Goal: Answer question/provide support

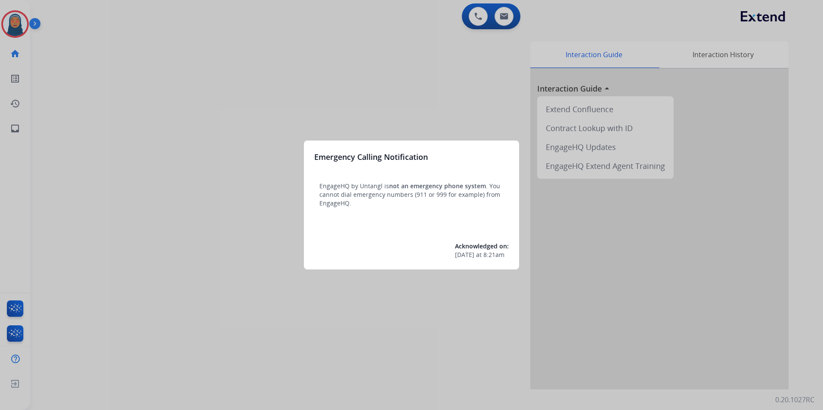
drag, startPoint x: 144, startPoint y: 160, endPoint x: 144, endPoint y: 155, distance: 5.2
click at [144, 155] on div at bounding box center [411, 205] width 823 height 410
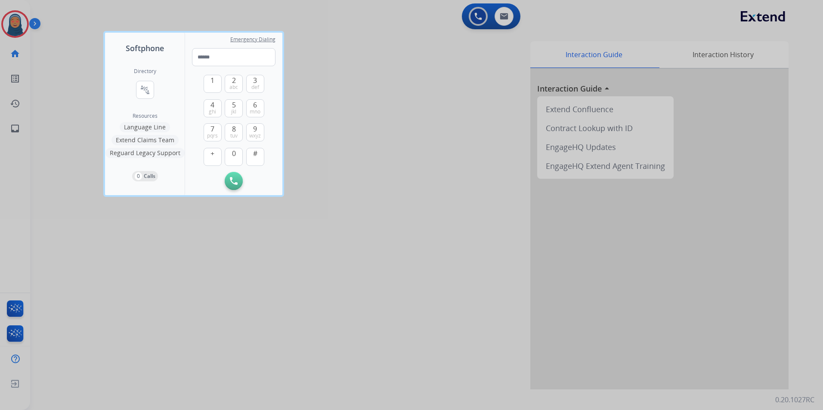
click at [21, 23] on div at bounding box center [411, 205] width 823 height 410
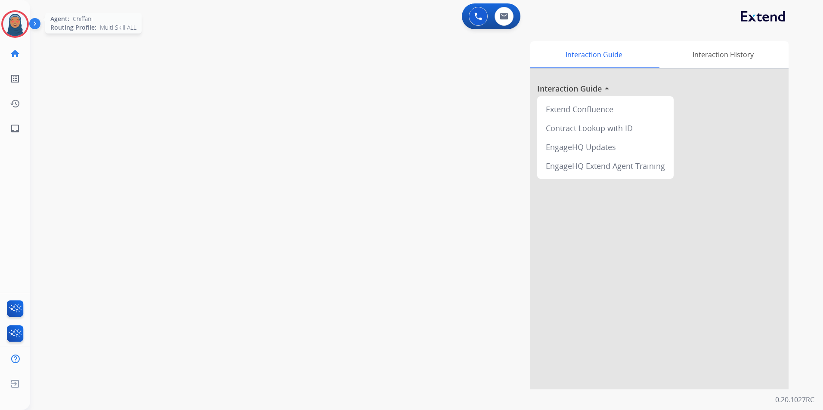
click at [22, 27] on img at bounding box center [15, 24] width 24 height 24
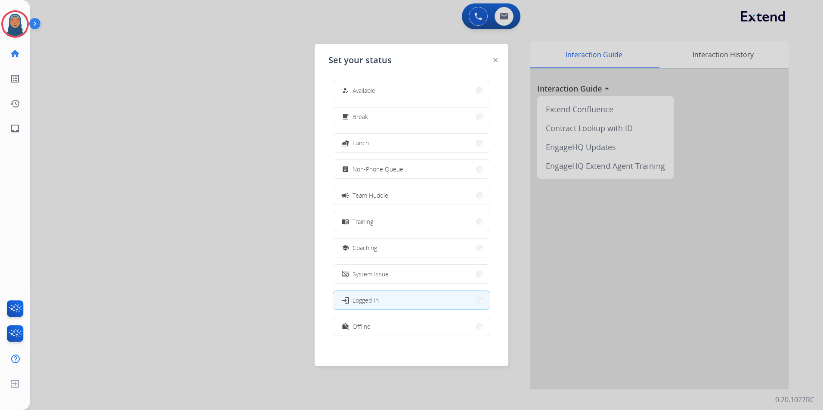
drag, startPoint x: 363, startPoint y: 94, endPoint x: 467, endPoint y: 107, distance: 105.0
click at [364, 93] on span "Available" at bounding box center [363, 90] width 23 height 9
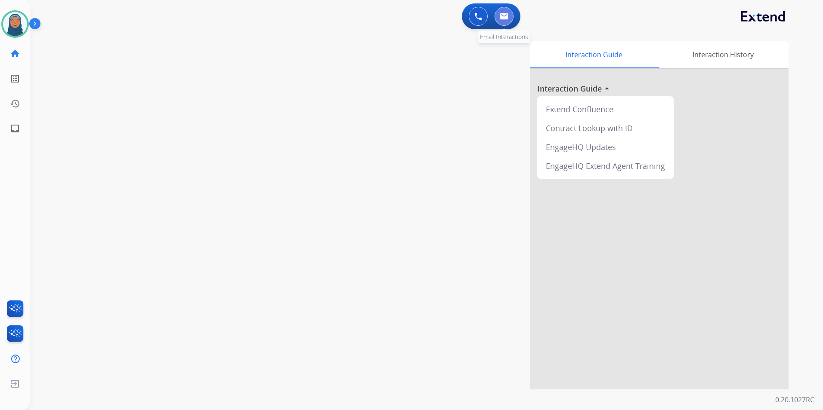
click at [505, 20] on button at bounding box center [503, 16] width 19 height 19
select select "**********"
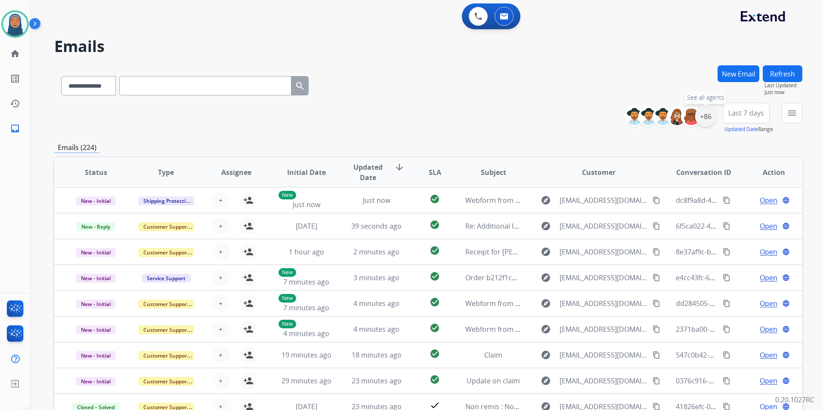
click at [700, 120] on div "+86" at bounding box center [705, 116] width 21 height 21
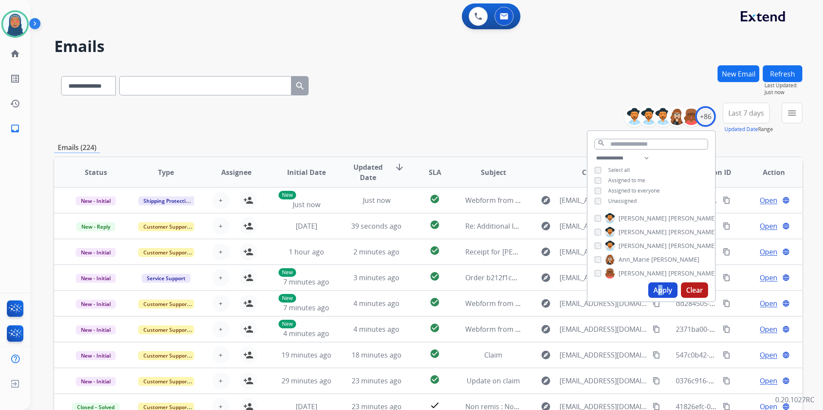
drag, startPoint x: 657, startPoint y: 280, endPoint x: 662, endPoint y: 281, distance: 4.8
click at [662, 281] on div "Apply Clear" at bounding box center [650, 290] width 127 height 22
click at [665, 283] on button "Apply" at bounding box center [662, 290] width 29 height 15
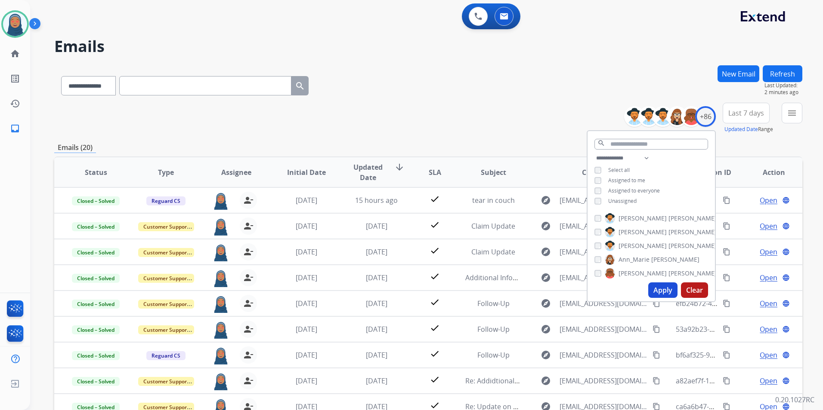
click at [445, 118] on div "**********" at bounding box center [428, 118] width 748 height 31
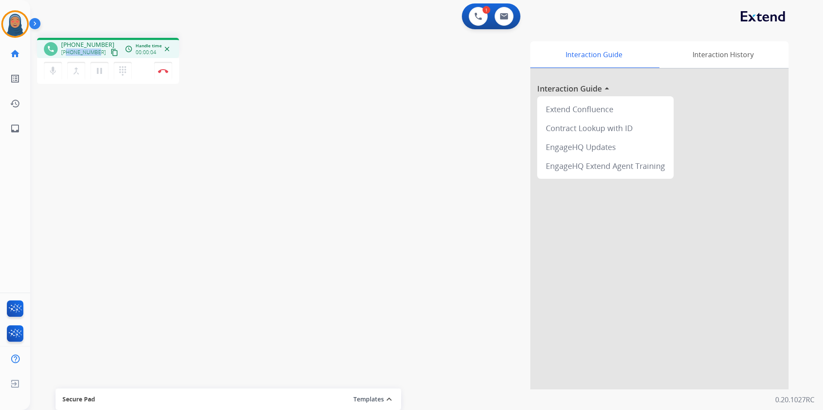
drag, startPoint x: 97, startPoint y: 52, endPoint x: 68, endPoint y: 52, distance: 28.8
click at [68, 52] on div "[PHONE_NUMBER] content_copy" at bounding box center [90, 52] width 59 height 10
copy span "8134827865"
click at [165, 75] on button "Disconnect" at bounding box center [163, 71] width 18 height 18
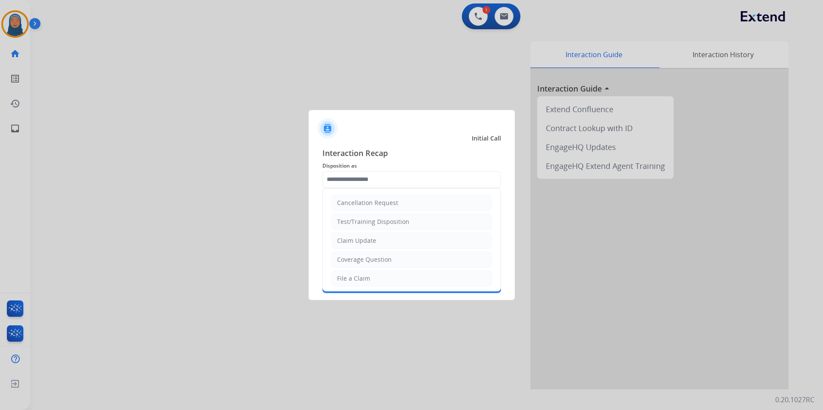
click at [392, 183] on input "text" at bounding box center [411, 179] width 179 height 17
click at [374, 271] on div "Virtual or Tremendous Card Support" at bounding box center [389, 273] width 105 height 9
type input "**********"
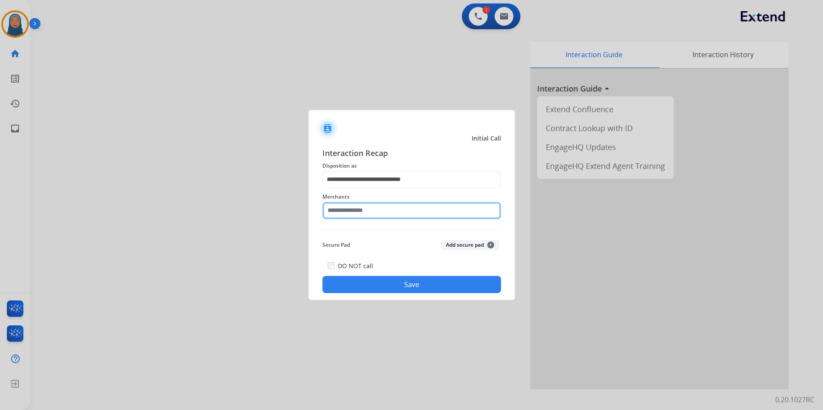
click at [388, 210] on input "text" at bounding box center [411, 210] width 179 height 17
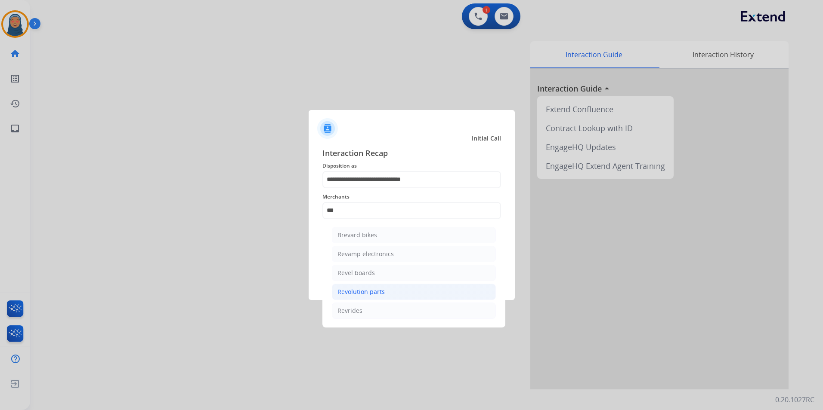
click at [377, 294] on div "Revolution parts" at bounding box center [360, 292] width 47 height 9
type input "**********"
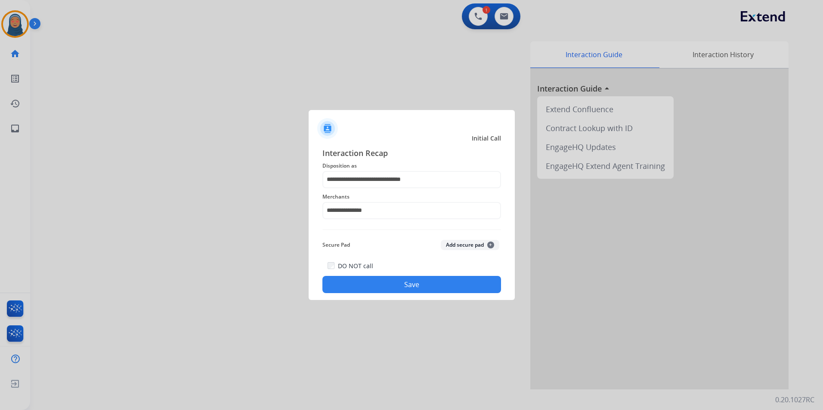
click at [380, 288] on button "Save" at bounding box center [411, 284] width 179 height 17
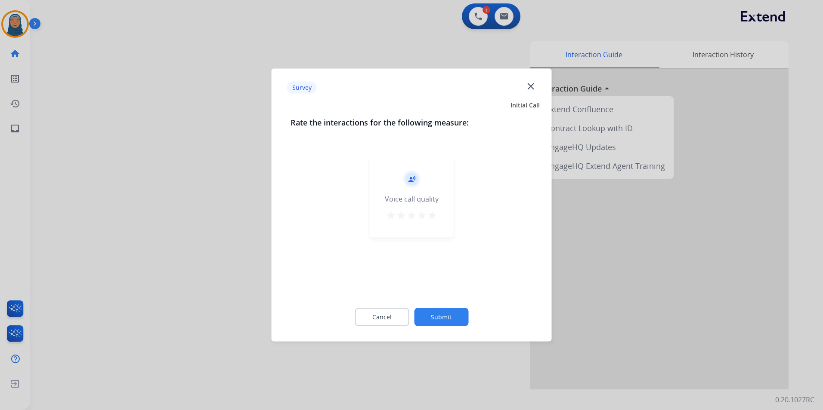
click at [432, 310] on button "Submit" at bounding box center [441, 317] width 54 height 18
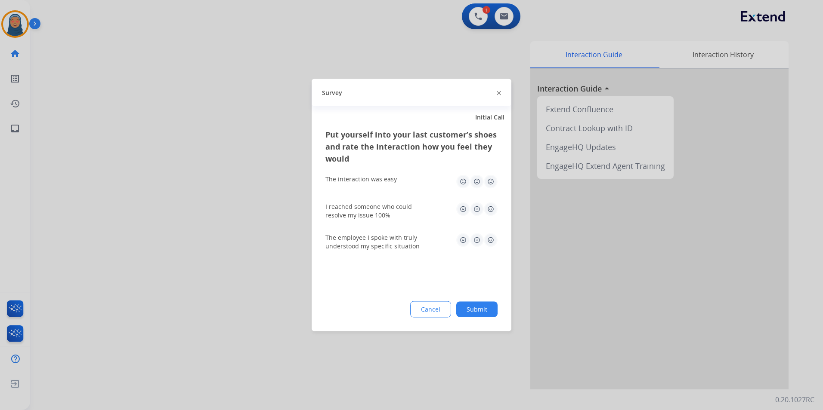
click at [477, 308] on button "Submit" at bounding box center [476, 309] width 41 height 15
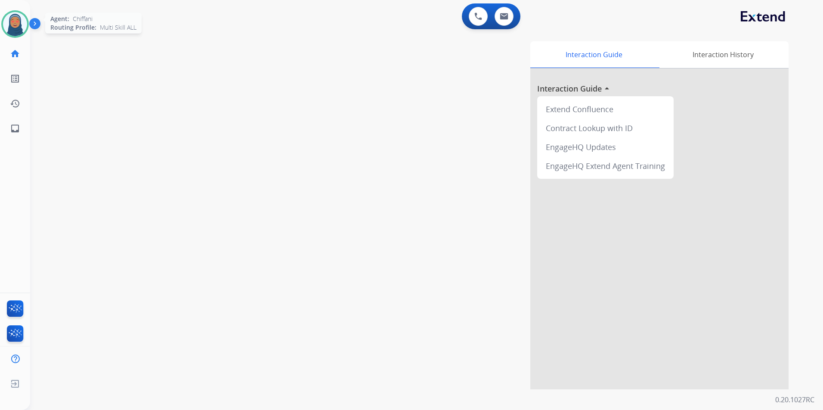
click at [16, 34] on img at bounding box center [15, 24] width 24 height 24
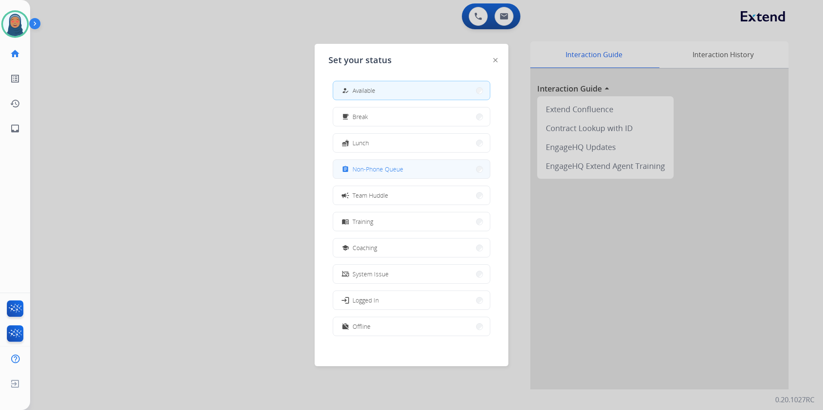
click at [368, 170] on span "Non-Phone Queue" at bounding box center [377, 169] width 51 height 9
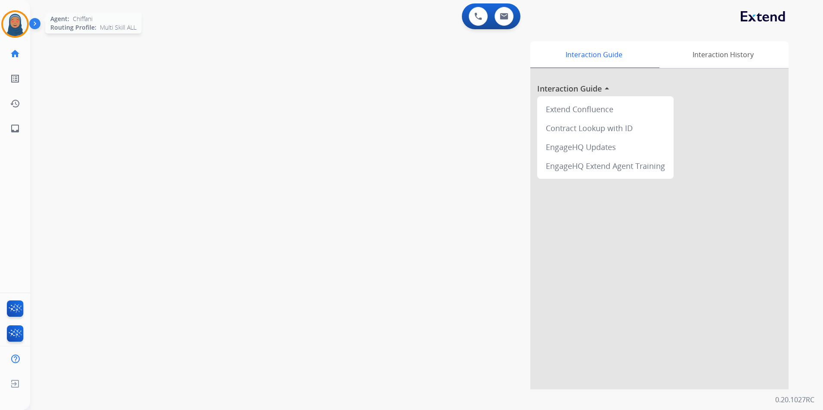
click at [18, 25] on img at bounding box center [15, 24] width 24 height 24
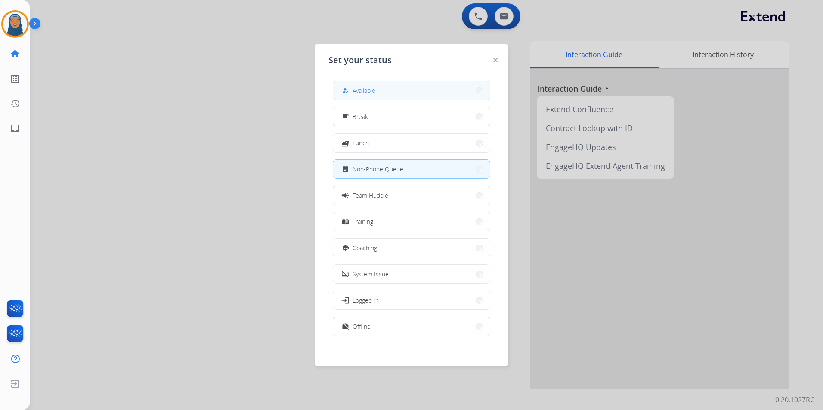
click at [385, 85] on button "how_to_reg Available" at bounding box center [411, 90] width 157 height 19
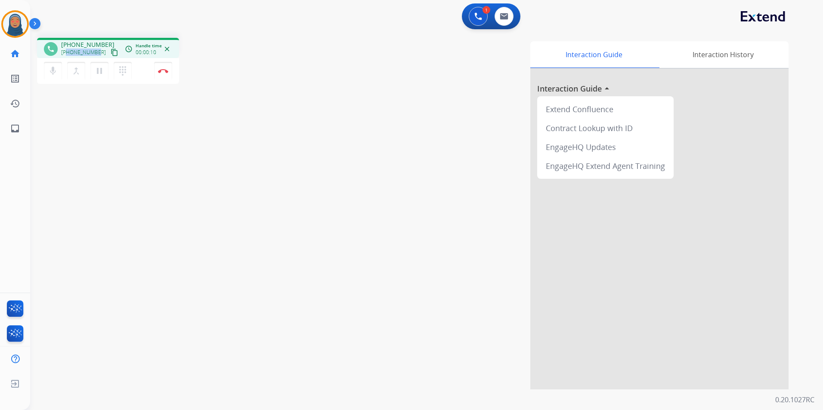
drag, startPoint x: 78, startPoint y: 52, endPoint x: 68, endPoint y: 57, distance: 11.2
click at [68, 57] on div "[PHONE_NUMBER] content_copy" at bounding box center [90, 52] width 59 height 10
copy span "6127994928"
click at [161, 68] on button "Disconnect" at bounding box center [163, 71] width 18 height 18
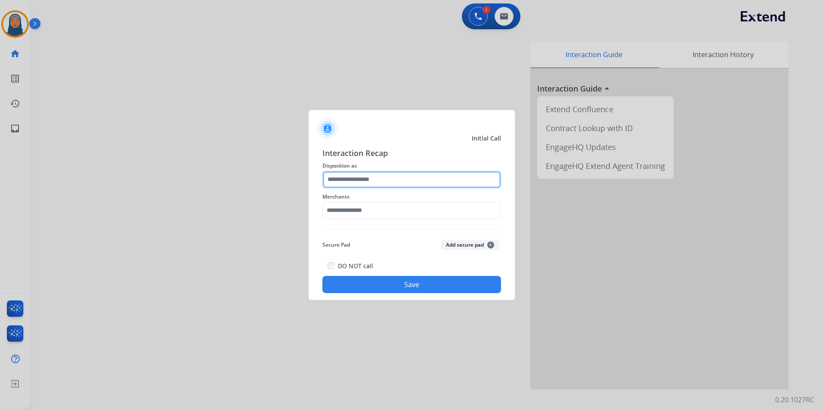
click at [372, 182] on input "text" at bounding box center [411, 179] width 179 height 17
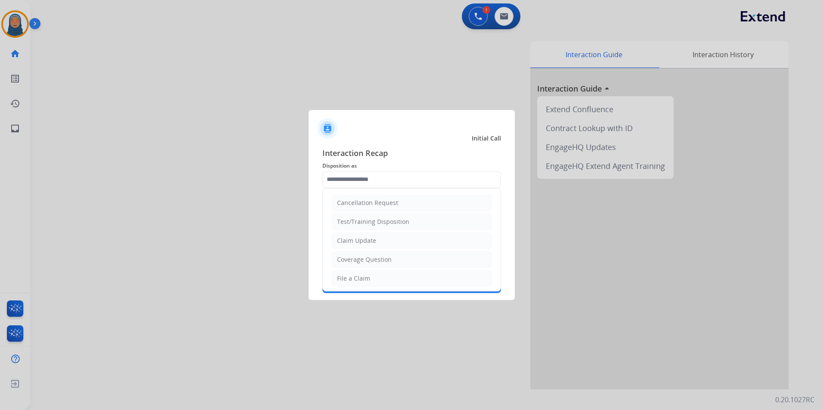
drag, startPoint x: 375, startPoint y: 282, endPoint x: 376, endPoint y: 217, distance: 64.6
click at [375, 280] on li "File a Claim" at bounding box center [411, 279] width 160 height 16
type input "**********"
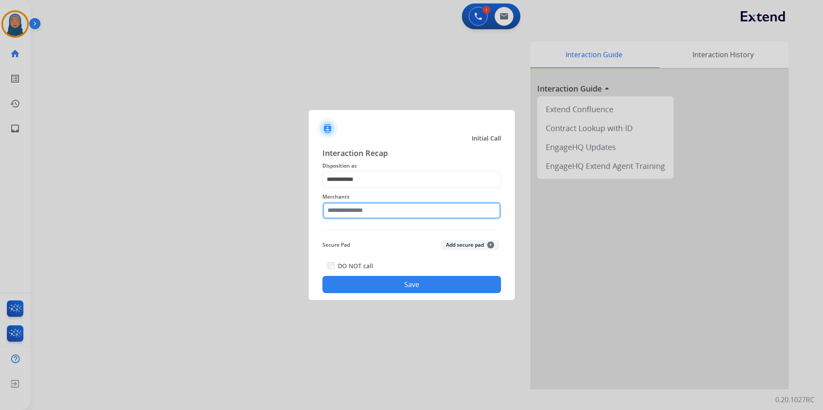
click at [376, 215] on input "text" at bounding box center [411, 210] width 179 height 17
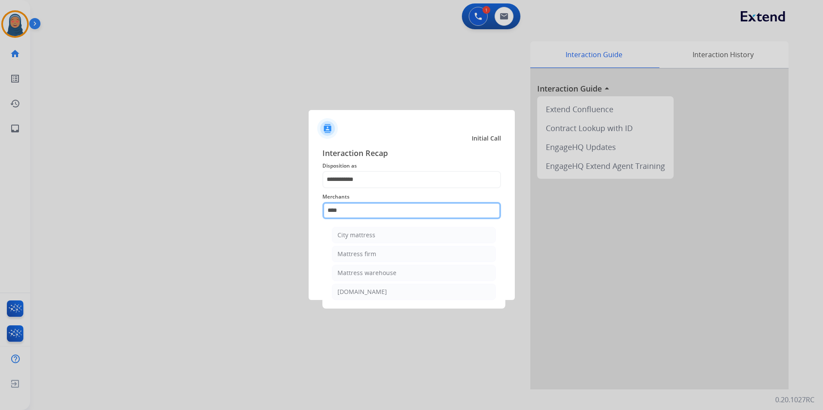
drag, startPoint x: 352, startPoint y: 210, endPoint x: 67, endPoint y: 149, distance: 291.0
click at [0, 151] on app-contact-recap-modal "**********" at bounding box center [0, 205] width 0 height 410
click at [364, 272] on li "Nectar" at bounding box center [414, 273] width 164 height 16
type input "******"
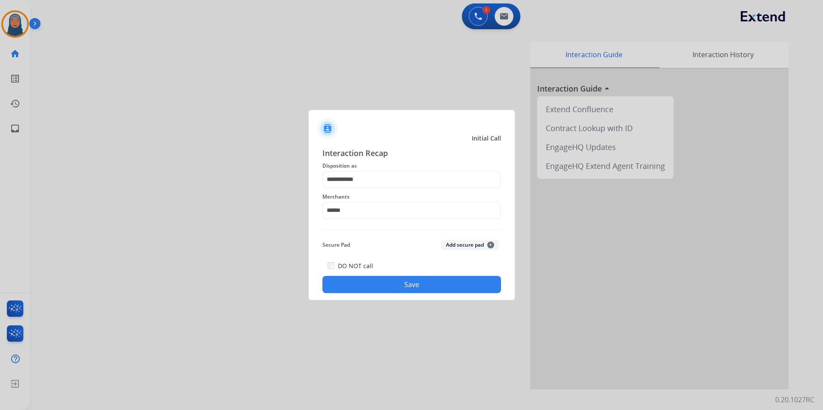
click at [383, 290] on button "Save" at bounding box center [411, 284] width 179 height 17
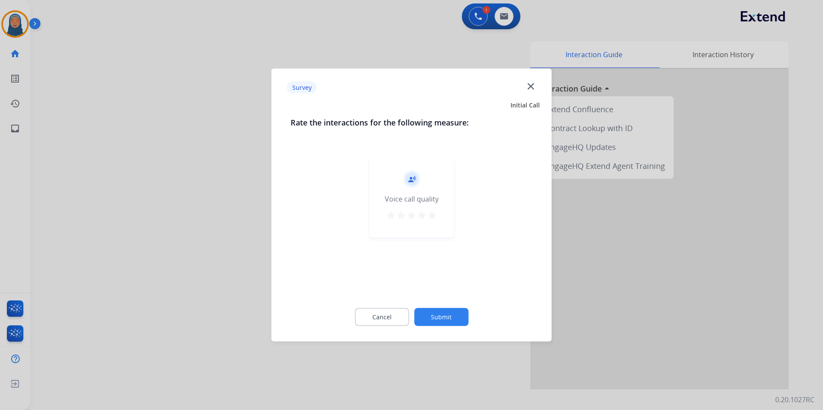
click at [459, 319] on button "Submit" at bounding box center [441, 317] width 54 height 18
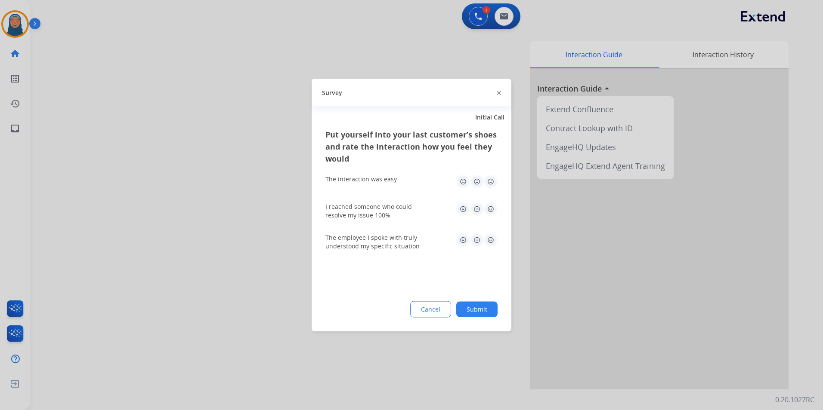
click at [490, 310] on button "Submit" at bounding box center [476, 309] width 41 height 15
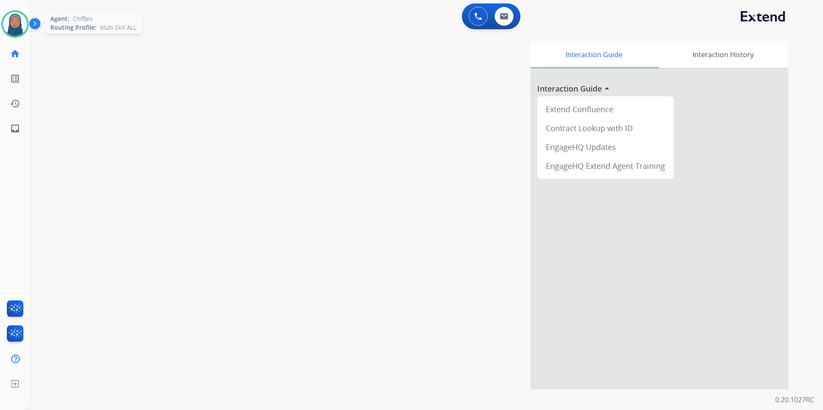
click at [14, 31] on img at bounding box center [15, 24] width 24 height 24
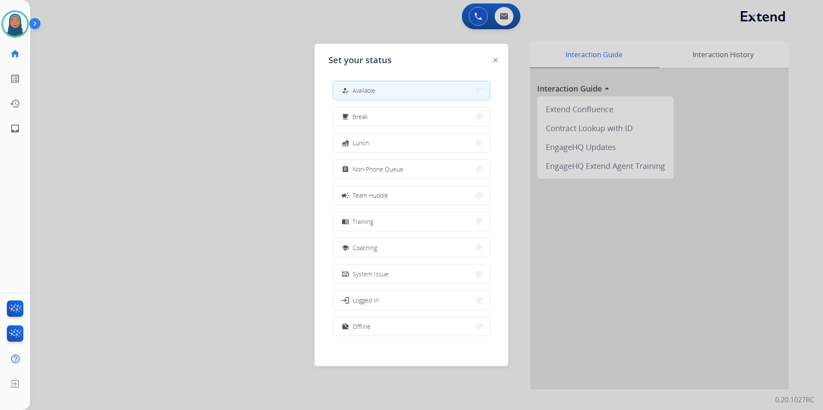
click at [362, 170] on span "Non-Phone Queue" at bounding box center [377, 169] width 51 height 9
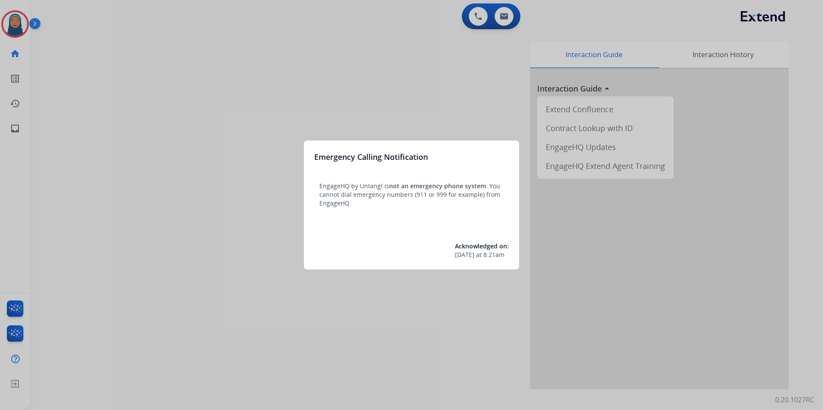
click at [192, 213] on div at bounding box center [411, 205] width 823 height 410
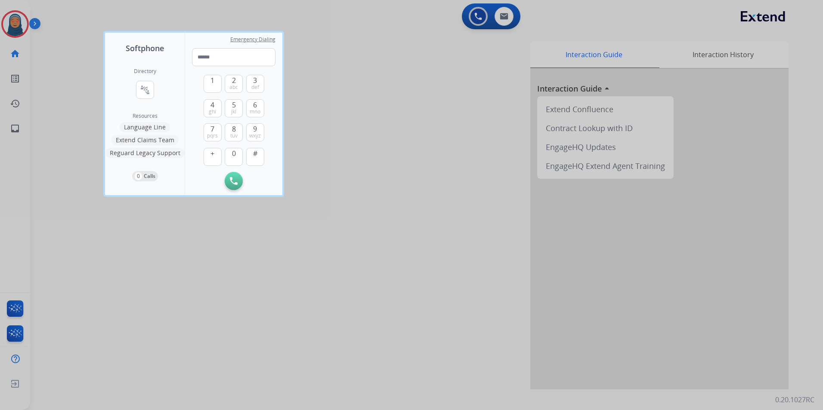
click at [307, 237] on div at bounding box center [411, 205] width 823 height 410
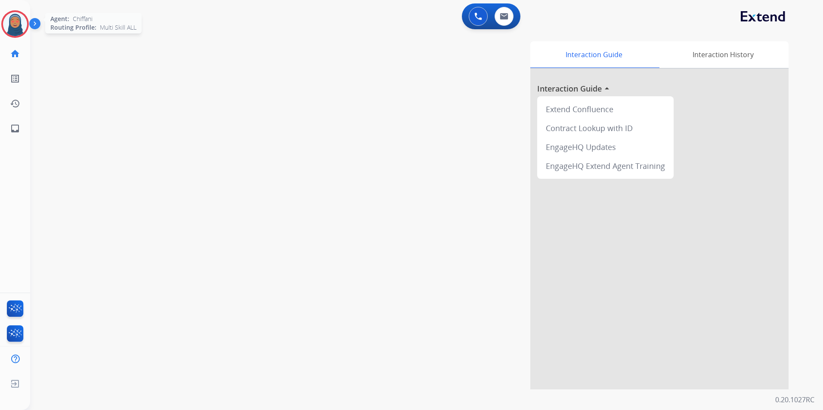
click at [19, 24] on img at bounding box center [15, 24] width 24 height 24
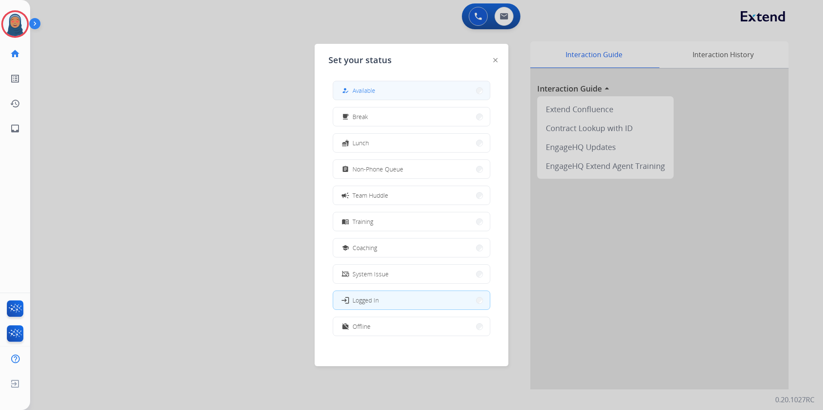
click at [367, 90] on span "Available" at bounding box center [363, 90] width 23 height 9
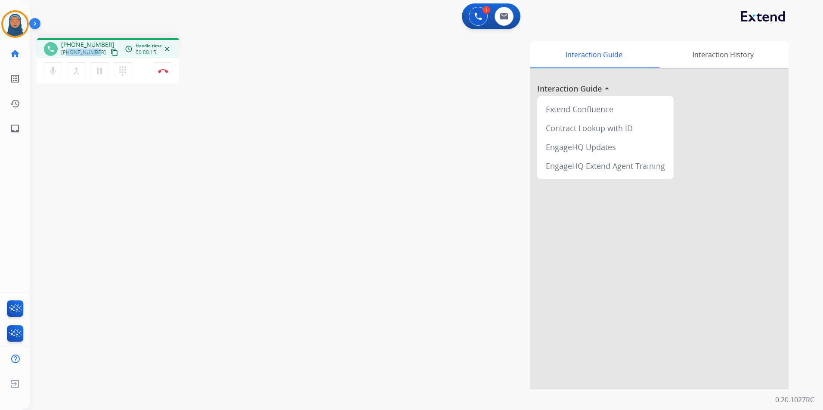
drag, startPoint x: 96, startPoint y: 52, endPoint x: 67, endPoint y: 54, distance: 28.5
click at [67, 54] on span "+14796323907" at bounding box center [83, 52] width 45 height 7
copy span "4796323907"
click at [162, 75] on button "Disconnect" at bounding box center [163, 71] width 18 height 18
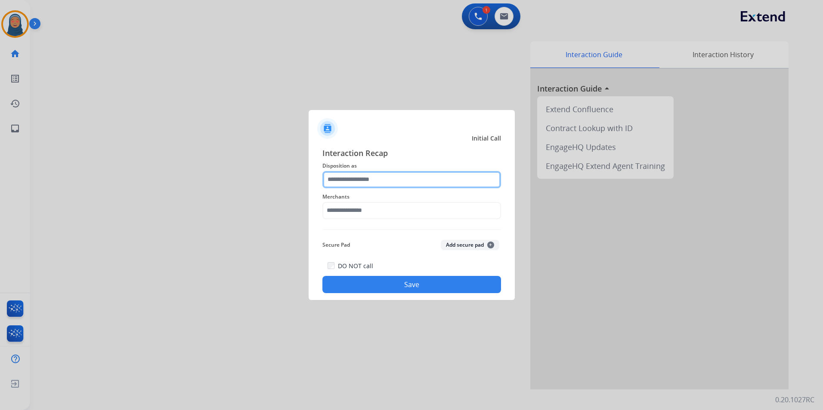
click at [367, 182] on input "text" at bounding box center [411, 179] width 179 height 17
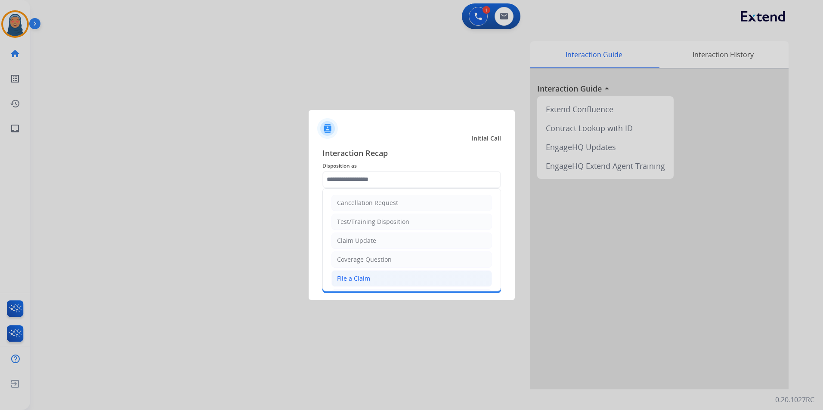
click at [373, 272] on li "File a Claim" at bounding box center [411, 279] width 160 height 16
type input "**********"
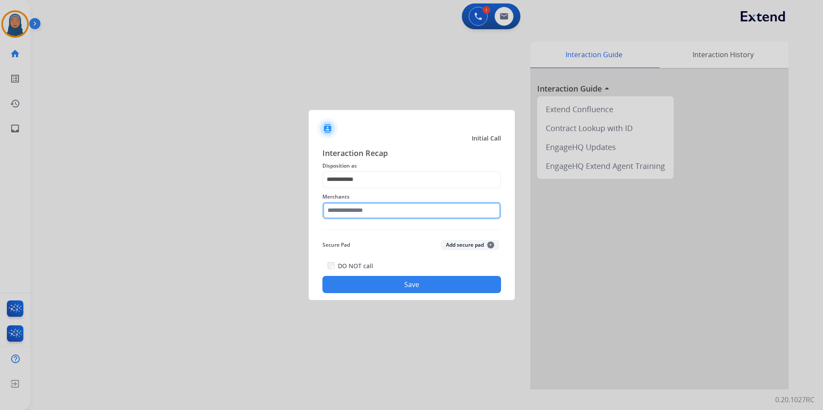
click at [376, 208] on input "text" at bounding box center [411, 210] width 179 height 17
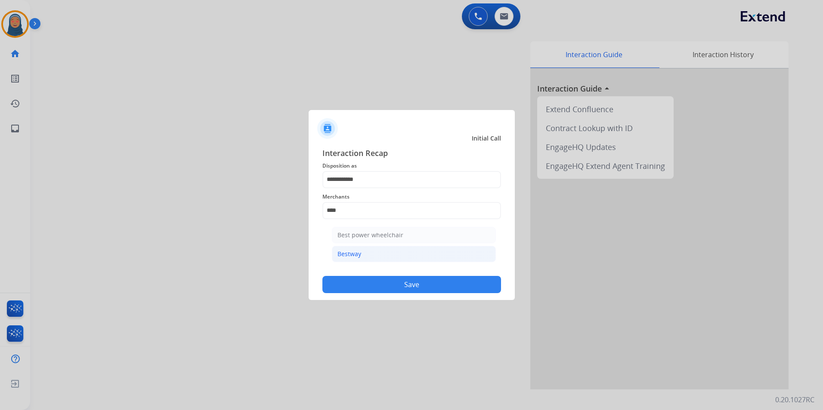
click at [364, 249] on li "Bestway" at bounding box center [414, 254] width 164 height 16
type input "*******"
click at [390, 283] on button "Save" at bounding box center [411, 284] width 179 height 17
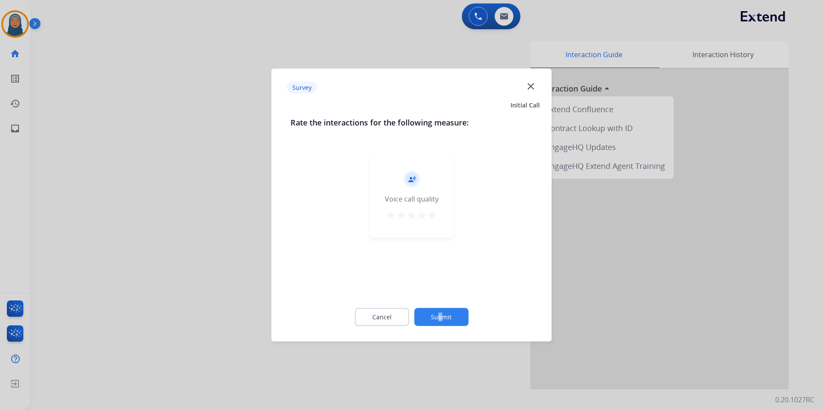
click at [441, 333] on div "Cancel Submit" at bounding box center [411, 317] width 242 height 39
click at [449, 323] on button "Submit" at bounding box center [441, 317] width 54 height 18
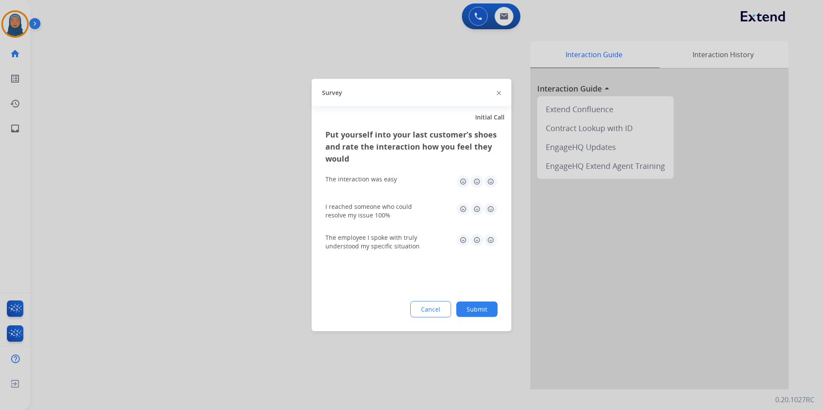
click at [475, 309] on button "Submit" at bounding box center [476, 309] width 41 height 15
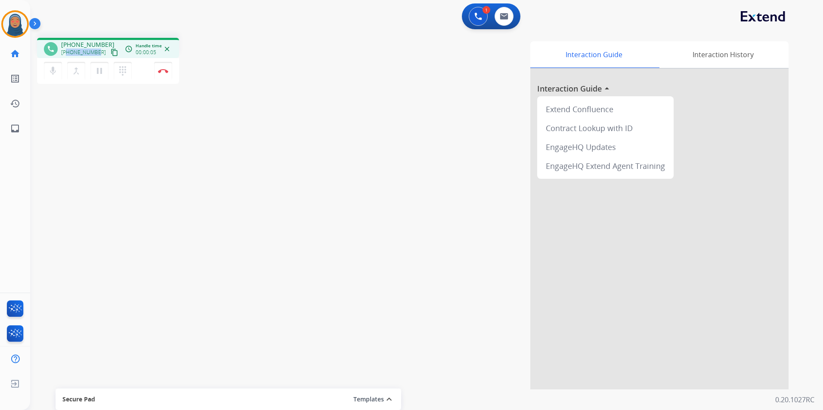
drag, startPoint x: 98, startPoint y: 52, endPoint x: 66, endPoint y: 54, distance: 31.5
click at [66, 54] on div "+14046633889 content_copy" at bounding box center [90, 52] width 59 height 10
copy span "4046633889"
click at [166, 71] on img at bounding box center [163, 71] width 10 height 4
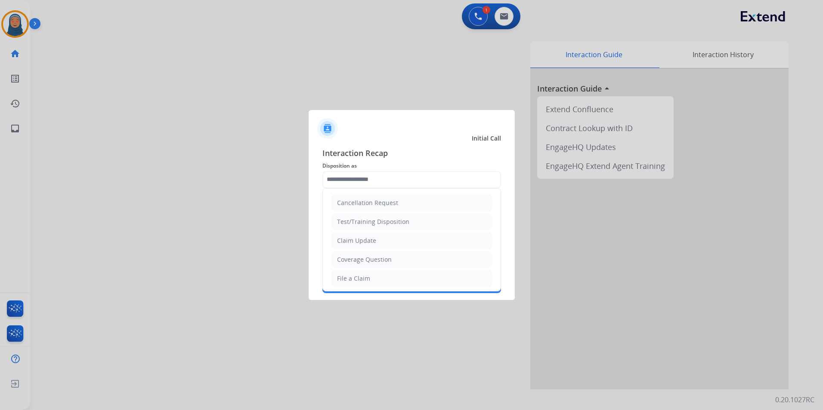
click at [363, 184] on input "text" at bounding box center [411, 179] width 179 height 17
click at [368, 242] on div "Claim Update" at bounding box center [356, 241] width 39 height 9
type input "**********"
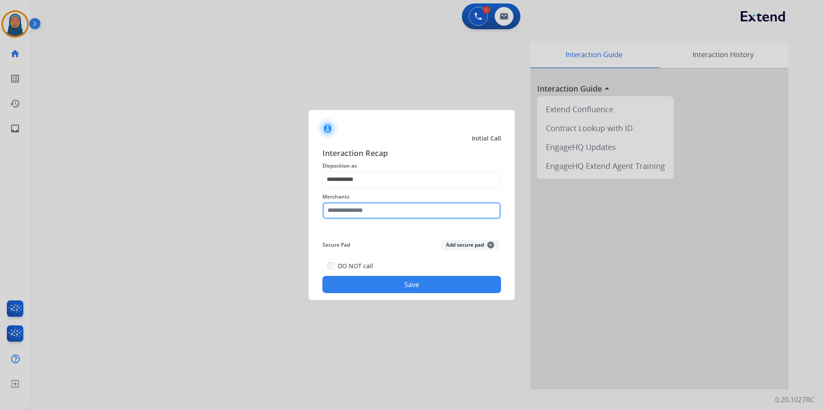
click at [375, 213] on input "text" at bounding box center [411, 210] width 179 height 17
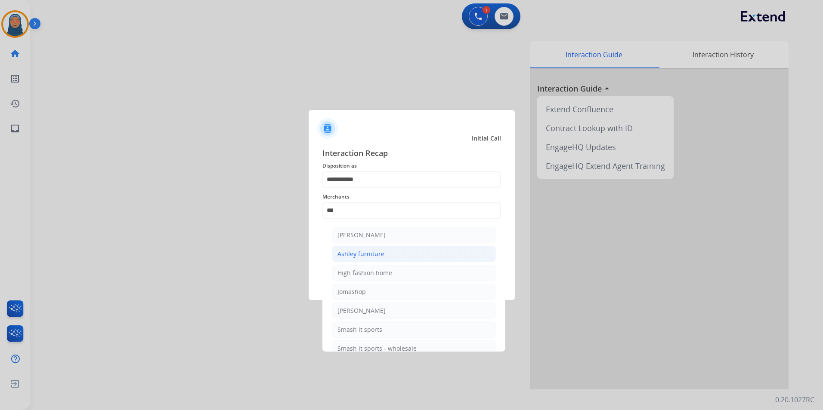
click at [368, 254] on div "Ashley furniture" at bounding box center [360, 254] width 47 height 9
type input "**********"
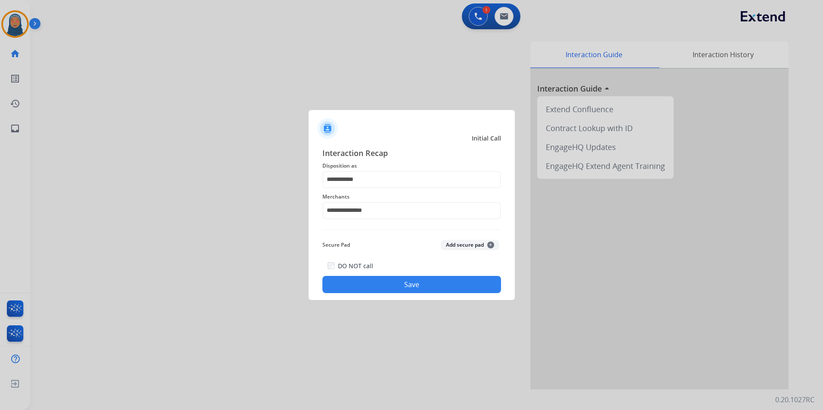
click at [416, 290] on button "Save" at bounding box center [411, 284] width 179 height 17
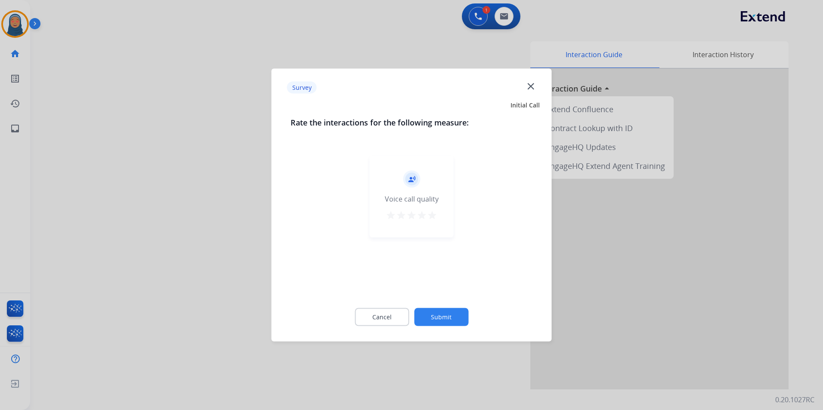
click at [449, 315] on button "Submit" at bounding box center [441, 317] width 54 height 18
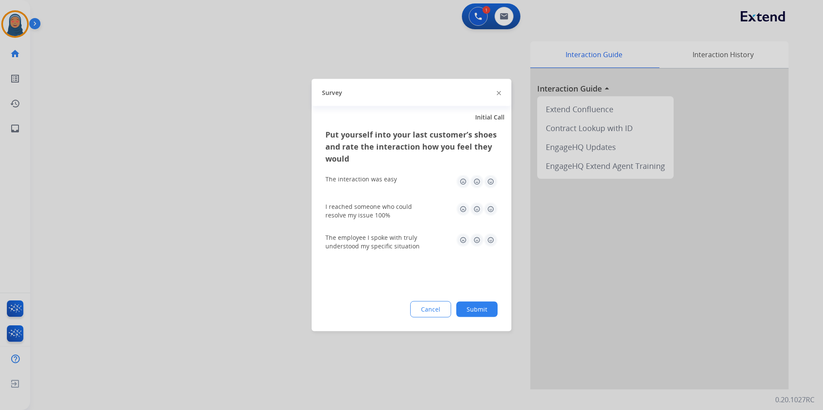
click at [475, 307] on button "Submit" at bounding box center [476, 309] width 41 height 15
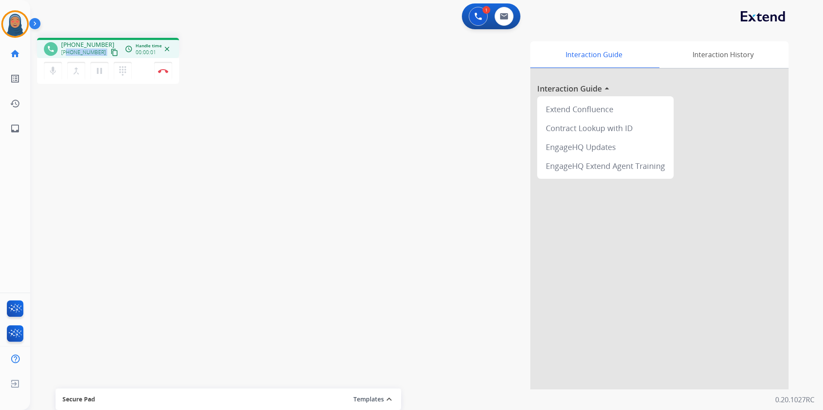
drag, startPoint x: 98, startPoint y: 52, endPoint x: 68, endPoint y: 56, distance: 30.8
click at [68, 56] on div "+17248565936 content_copy" at bounding box center [90, 52] width 59 height 10
copy div "7248565936 content_copy access_time Call metrics Queue 00:10 Hold 00:00 Talk 00…"
click at [157, 71] on button "Disconnect" at bounding box center [163, 71] width 18 height 18
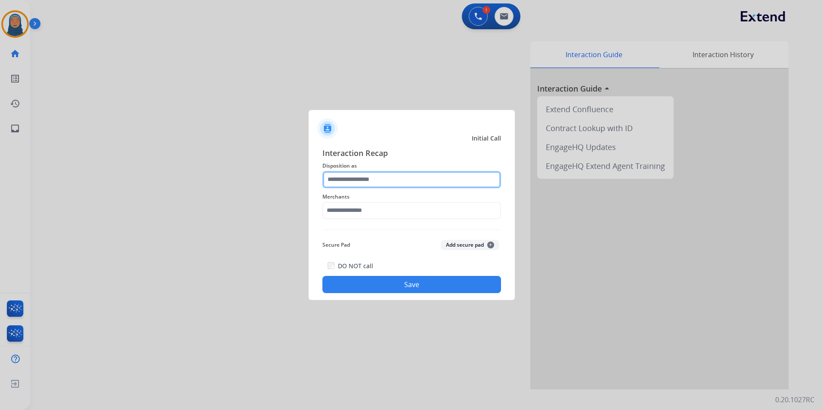
click at [369, 179] on input "text" at bounding box center [411, 179] width 179 height 17
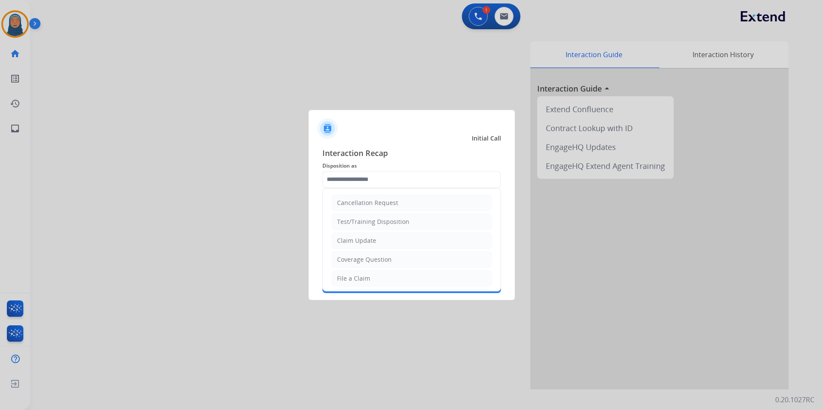
drag, startPoint x: 368, startPoint y: 279, endPoint x: 369, endPoint y: 274, distance: 5.3
click at [369, 276] on li "File a Claim" at bounding box center [411, 279] width 160 height 16
type input "**********"
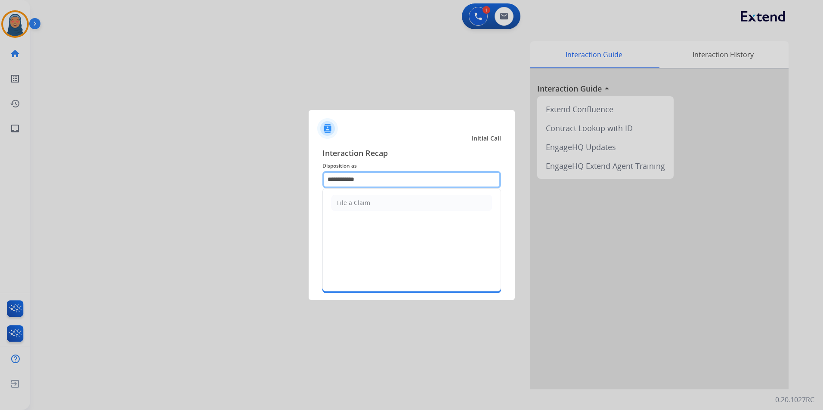
drag, startPoint x: 373, startPoint y: 177, endPoint x: 9, endPoint y: 140, distance: 365.0
click at [0, 141] on app-contact-recap-modal "**********" at bounding box center [0, 205] width 0 height 410
click at [358, 204] on li "Other" at bounding box center [411, 203] width 160 height 16
type input "*****"
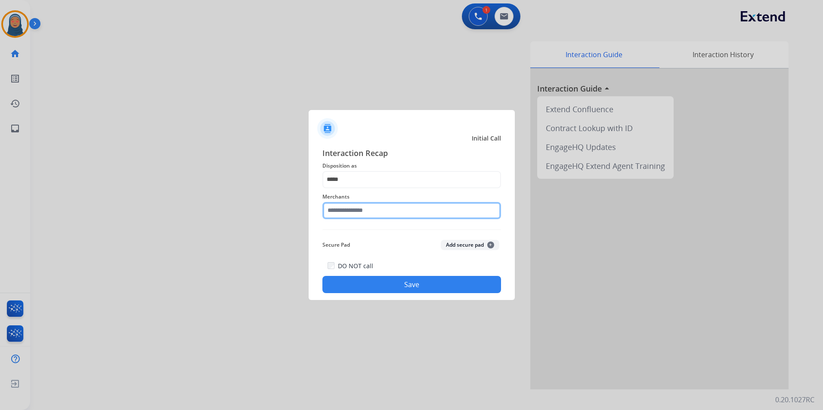
click at [363, 210] on input "text" at bounding box center [411, 210] width 179 height 17
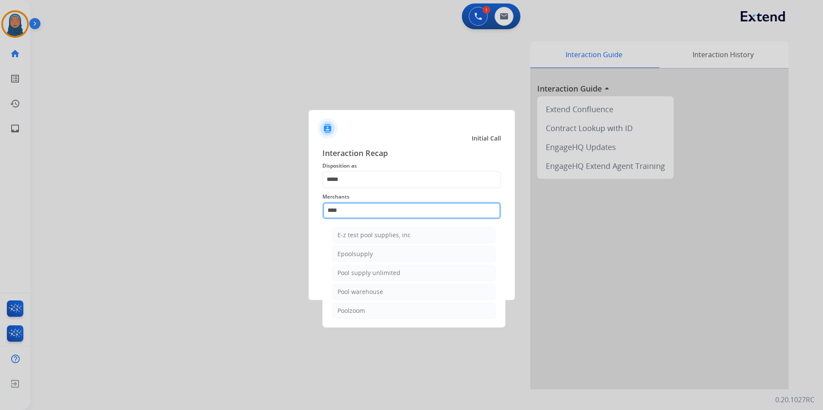
drag, startPoint x: 353, startPoint y: 212, endPoint x: 189, endPoint y: 191, distance: 165.8
click at [0, 193] on app-contact-recap-modal "Initial Call Interaction Recap Disposition as ***** Merchants **** E-z test poo…" at bounding box center [0, 205] width 0 height 410
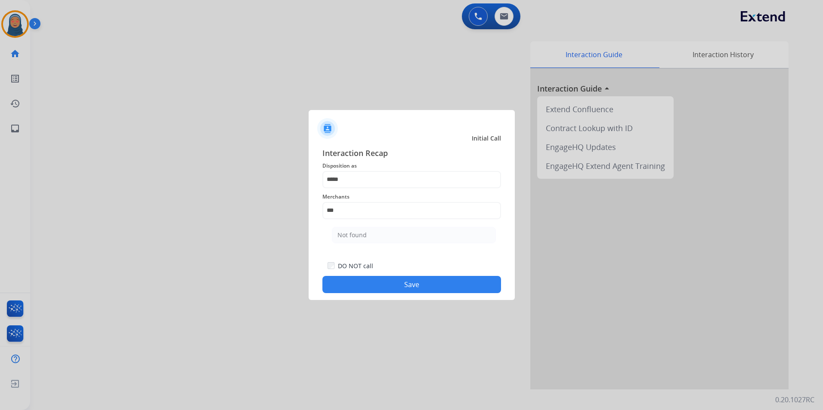
drag, startPoint x: 352, startPoint y: 237, endPoint x: 396, endPoint y: 279, distance: 60.9
click at [352, 237] on div "Not found" at bounding box center [351, 235] width 29 height 9
type input "*********"
click at [410, 275] on div "DO NOT call Save" at bounding box center [411, 277] width 179 height 33
drag, startPoint x: 410, startPoint y: 275, endPoint x: 416, endPoint y: 287, distance: 13.7
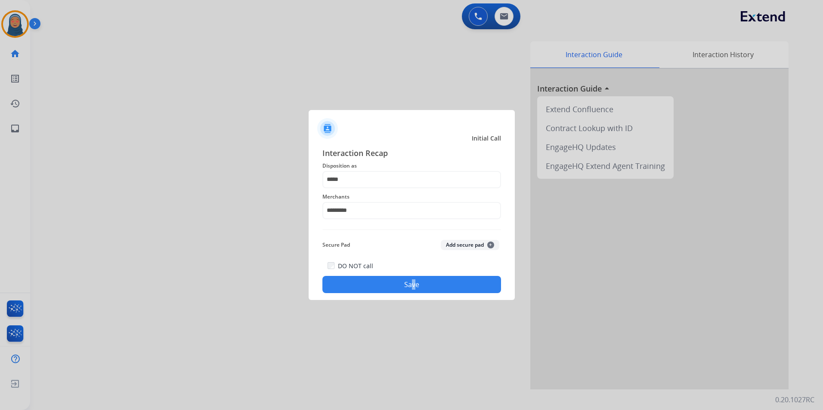
click at [416, 287] on button "Save" at bounding box center [411, 284] width 179 height 17
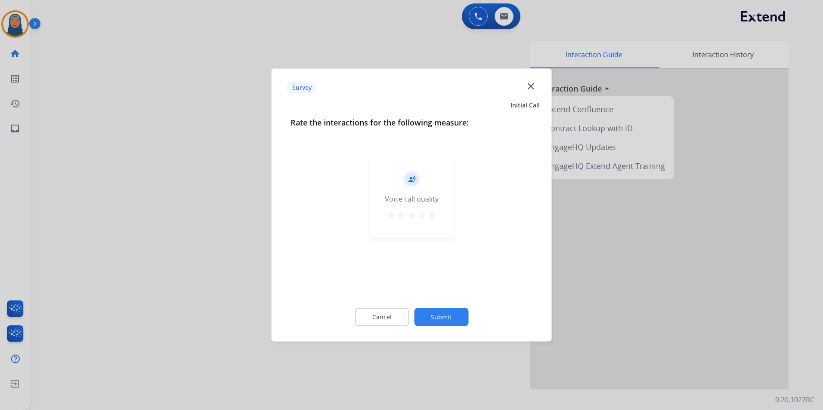
click at [447, 316] on button "Submit" at bounding box center [441, 317] width 54 height 18
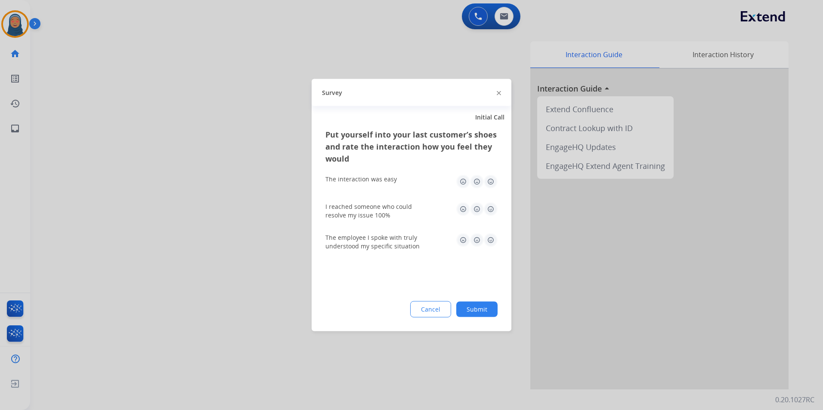
click at [483, 311] on button "Submit" at bounding box center [476, 309] width 41 height 15
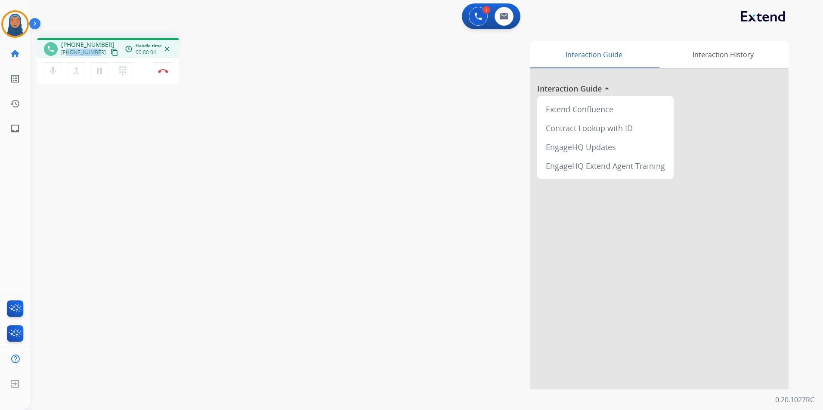
drag, startPoint x: 97, startPoint y: 53, endPoint x: 68, endPoint y: 54, distance: 28.8
click at [68, 54] on div "+19092775789 content_copy" at bounding box center [90, 52] width 59 height 10
copy span "9092775789"
click at [126, 74] on mat-icon "dialpad" at bounding box center [122, 71] width 10 height 10
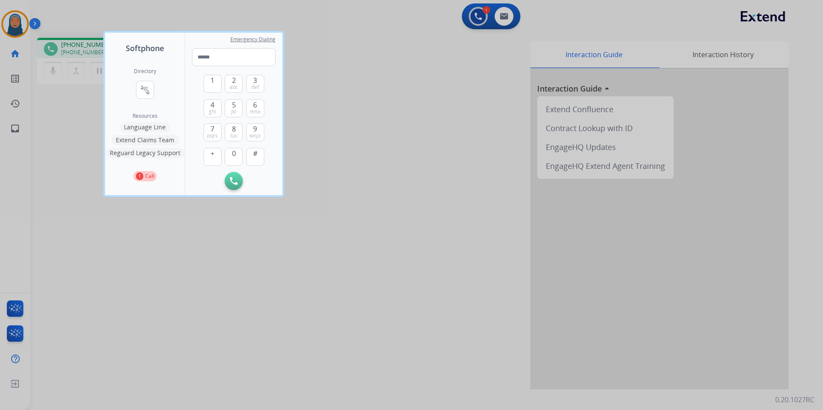
click at [141, 127] on button "Language Line" at bounding box center [145, 127] width 50 height 10
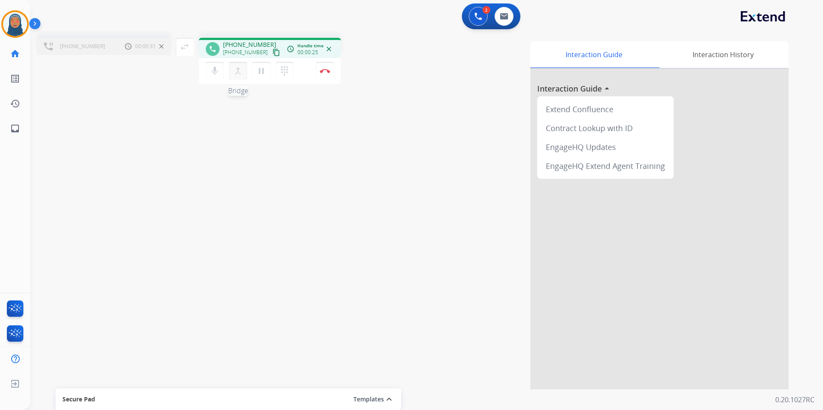
click at [243, 73] on mat-icon "merge_type" at bounding box center [238, 71] width 10 height 10
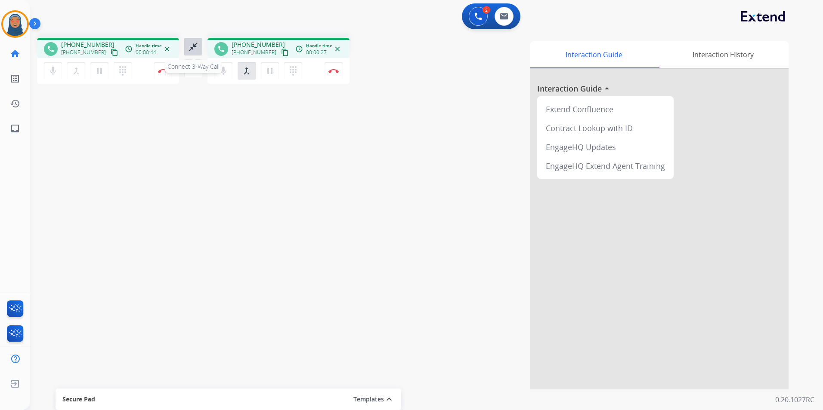
click at [197, 49] on mat-icon "close_fullscreen" at bounding box center [193, 47] width 10 height 10
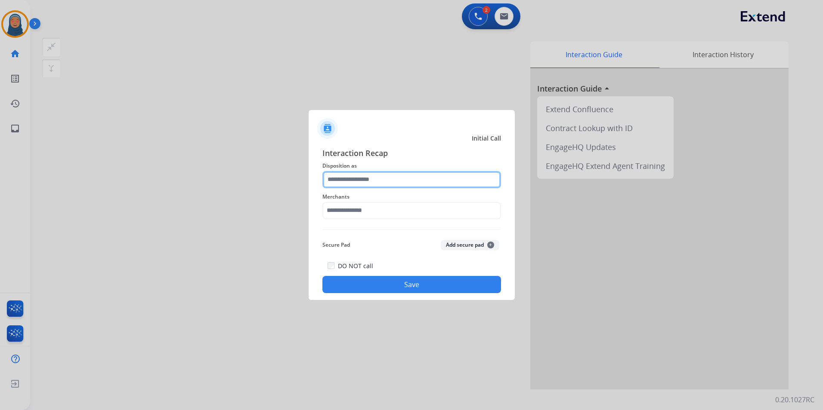
click at [412, 188] on input "text" at bounding box center [411, 179] width 179 height 17
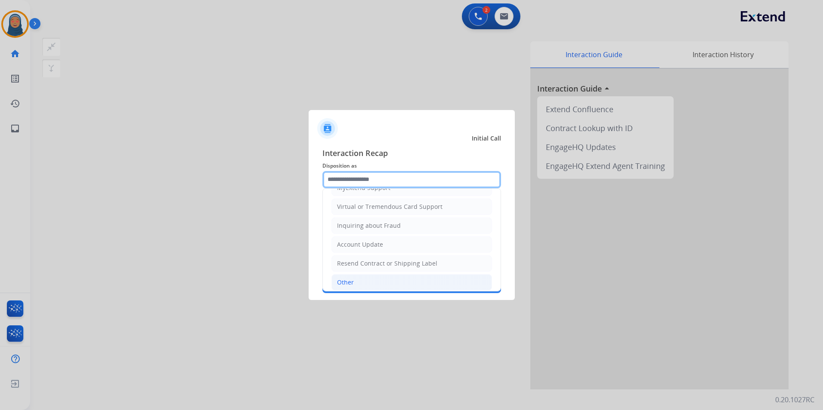
scroll to position [129, 0]
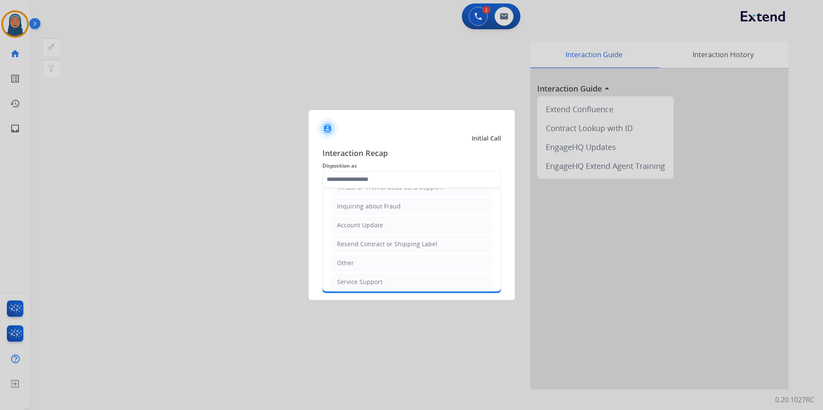
click at [359, 265] on li "Other" at bounding box center [411, 263] width 160 height 16
type input "*****"
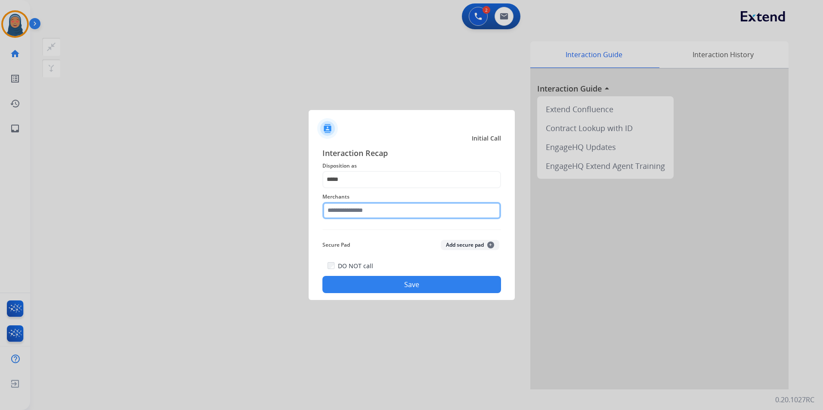
click at [388, 210] on input "text" at bounding box center [411, 210] width 179 height 17
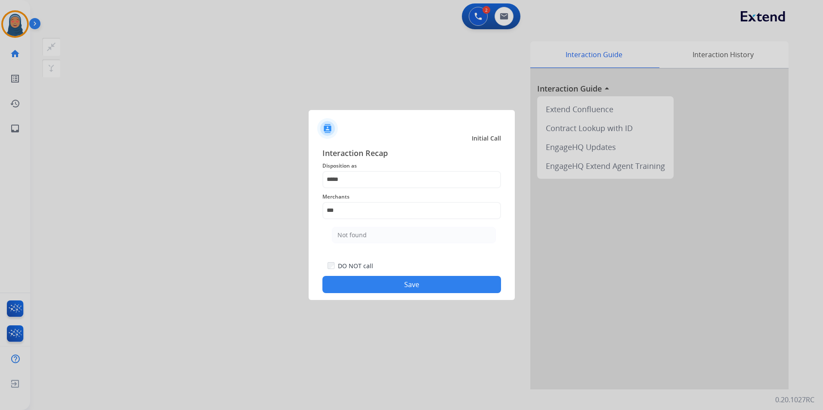
click at [355, 236] on div "Not found" at bounding box center [351, 235] width 29 height 9
type input "*********"
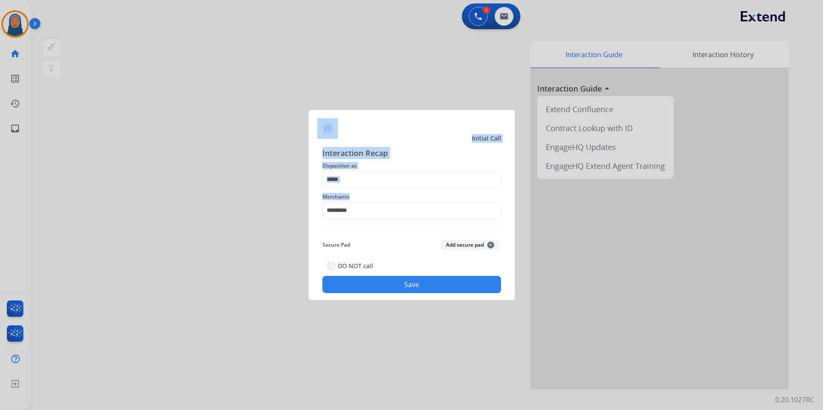
drag, startPoint x: 358, startPoint y: 190, endPoint x: 307, endPoint y: 178, distance: 52.5
click at [0, 178] on app-contact-recap-modal "Initial Call Interaction Recap Disposition as ***** Merchants ********* Secure …" at bounding box center [0, 205] width 0 height 410
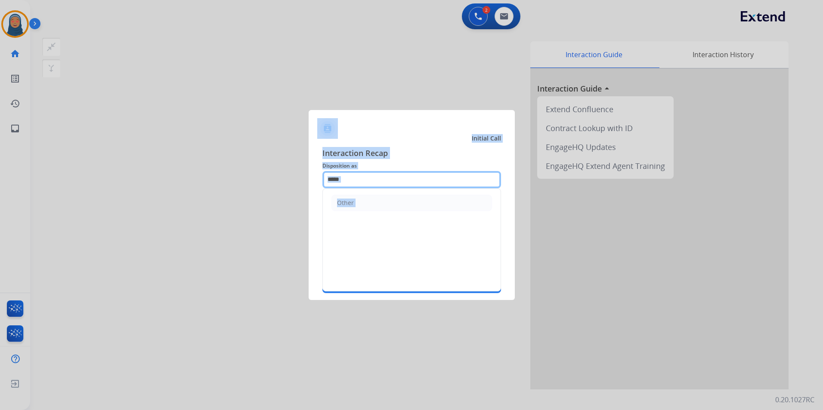
drag, startPoint x: 307, startPoint y: 178, endPoint x: 357, endPoint y: 179, distance: 49.9
click at [357, 179] on input "*****" at bounding box center [411, 179] width 179 height 17
click at [361, 178] on input "*****" at bounding box center [411, 179] width 179 height 17
drag, startPoint x: 362, startPoint y: 178, endPoint x: 255, endPoint y: 167, distance: 107.3
click at [0, 174] on app-contact-recap-modal "Initial Call Interaction Recap Disposition as ***** Other Merchants ********* S…" at bounding box center [0, 205] width 0 height 410
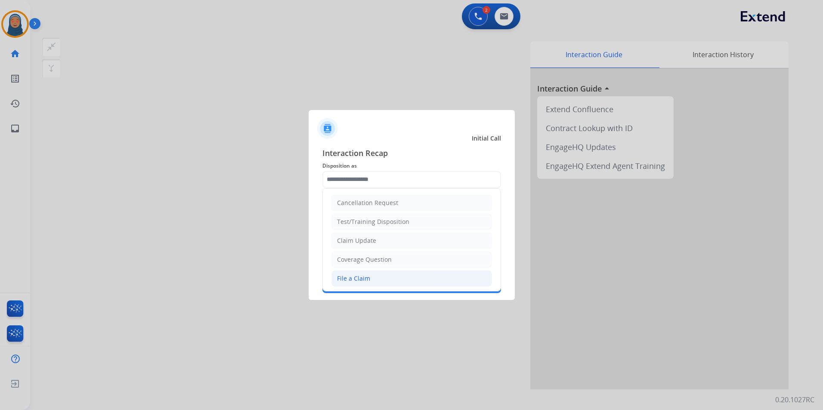
click at [373, 278] on li "File a Claim" at bounding box center [411, 279] width 160 height 16
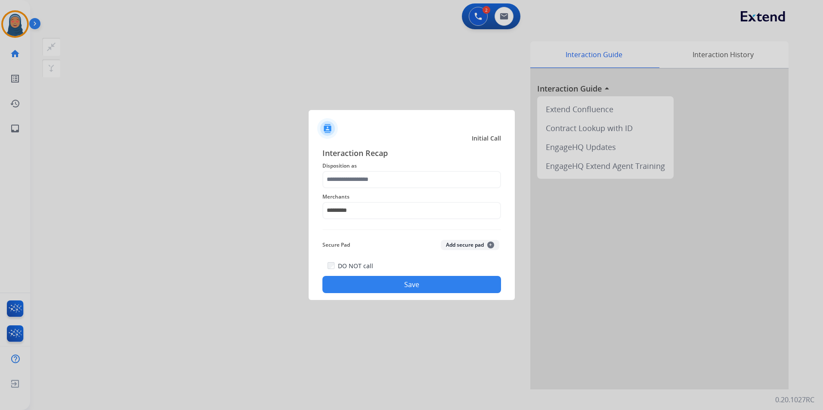
type input "**********"
click at [422, 291] on button "Save" at bounding box center [411, 284] width 179 height 17
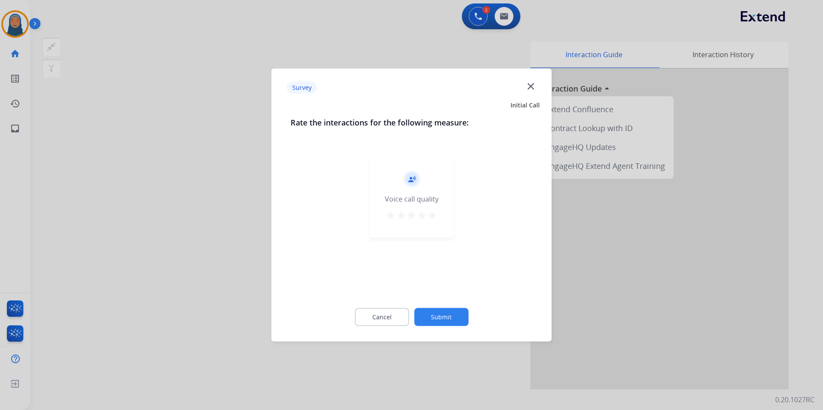
click at [447, 312] on button "Submit" at bounding box center [441, 317] width 54 height 18
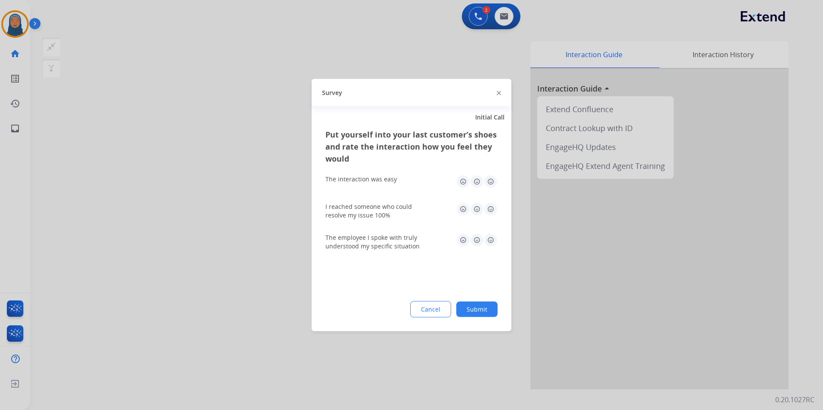
click at [485, 308] on button "Submit" at bounding box center [476, 309] width 41 height 15
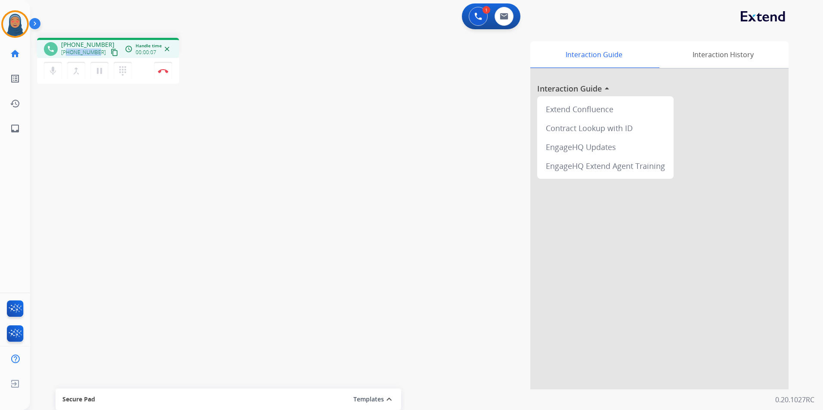
drag, startPoint x: 96, startPoint y: 54, endPoint x: 68, endPoint y: 53, distance: 28.8
click at [68, 53] on span "+17814134005" at bounding box center [83, 52] width 45 height 7
copy span "7814134005"
click at [50, 74] on mat-icon "mic" at bounding box center [53, 71] width 10 height 10
click at [100, 69] on mat-icon "pause" at bounding box center [99, 71] width 10 height 10
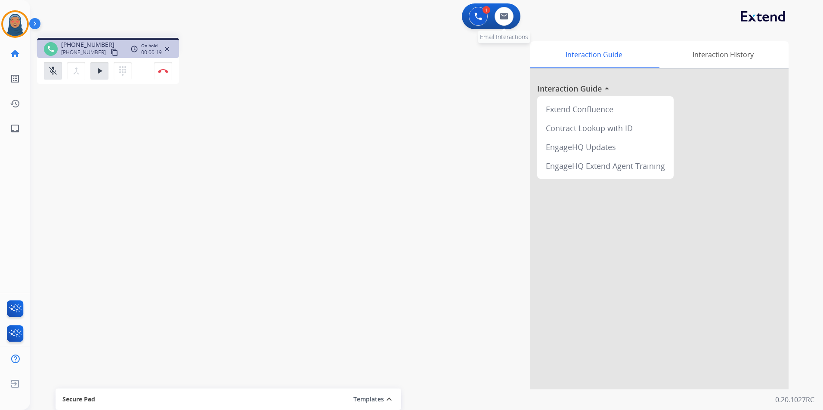
click at [495, 21] on div "0 Email Interactions" at bounding box center [504, 16] width 26 height 19
click at [500, 19] on img at bounding box center [504, 16] width 9 height 7
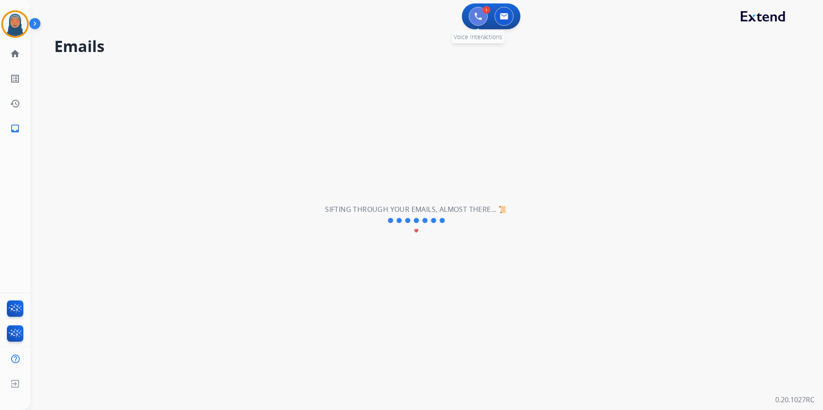
click at [475, 15] on img at bounding box center [478, 16] width 8 height 8
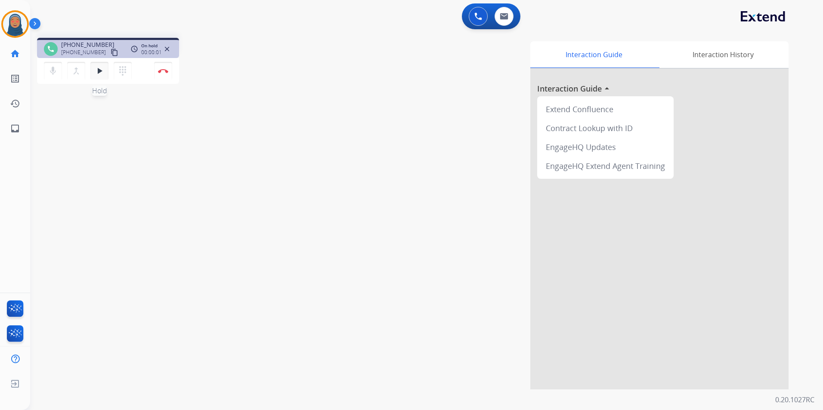
click at [105, 73] on button "play_arrow Hold" at bounding box center [99, 71] width 18 height 18
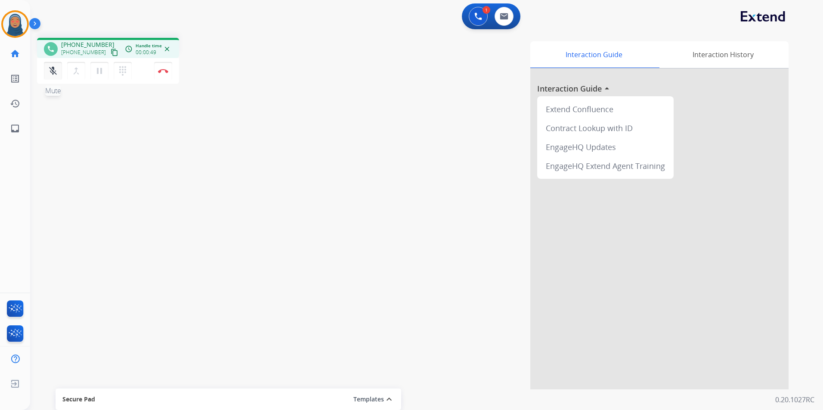
click at [56, 71] on mat-icon "mic_off" at bounding box center [53, 71] width 10 height 10
click at [99, 75] on mat-icon "pause" at bounding box center [99, 71] width 10 height 10
click at [52, 72] on mat-icon "mic" at bounding box center [53, 71] width 10 height 10
click at [57, 73] on mat-icon "mic_off" at bounding box center [53, 71] width 10 height 10
drag, startPoint x: 95, startPoint y: 72, endPoint x: 216, endPoint y: 84, distance: 122.0
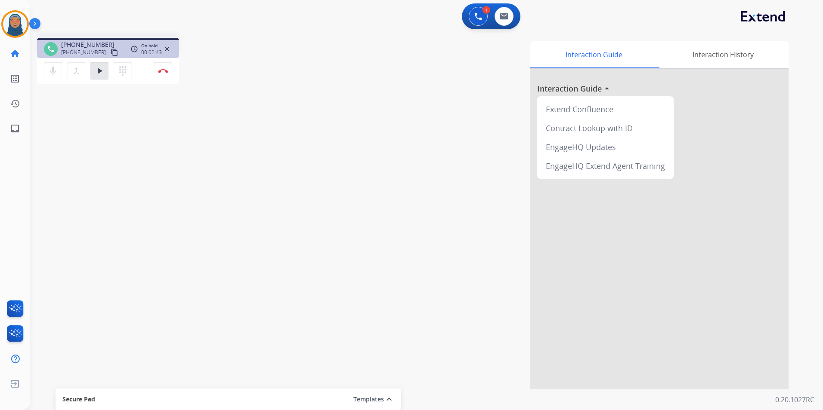
click at [98, 72] on mat-icon "play_arrow" at bounding box center [99, 71] width 10 height 10
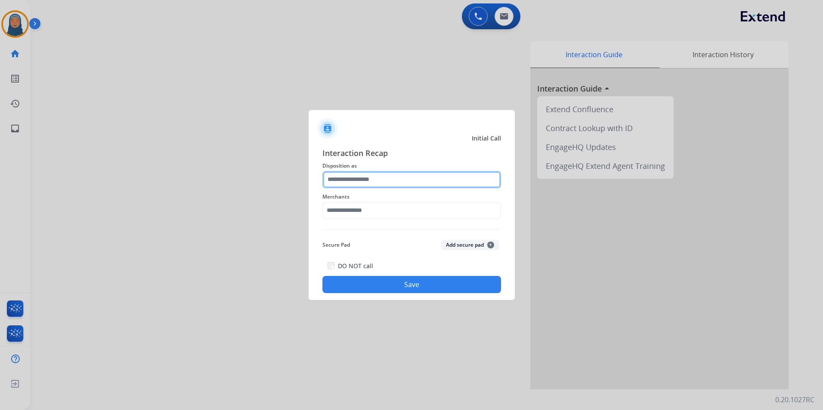
click at [381, 177] on input "text" at bounding box center [411, 179] width 179 height 17
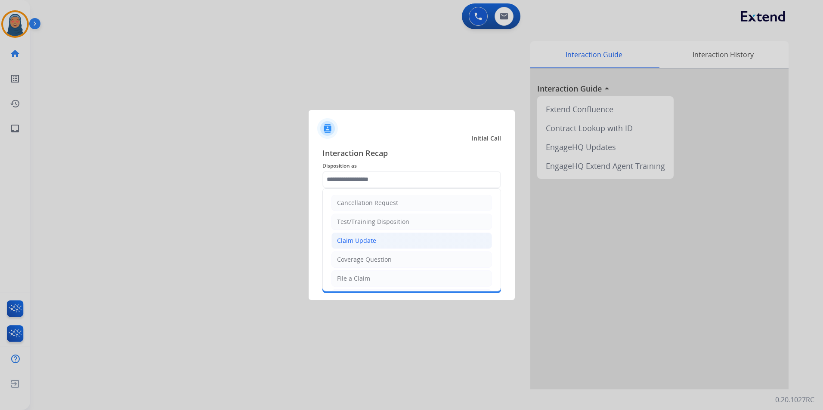
click at [361, 240] on div "Claim Update" at bounding box center [356, 241] width 39 height 9
type input "**********"
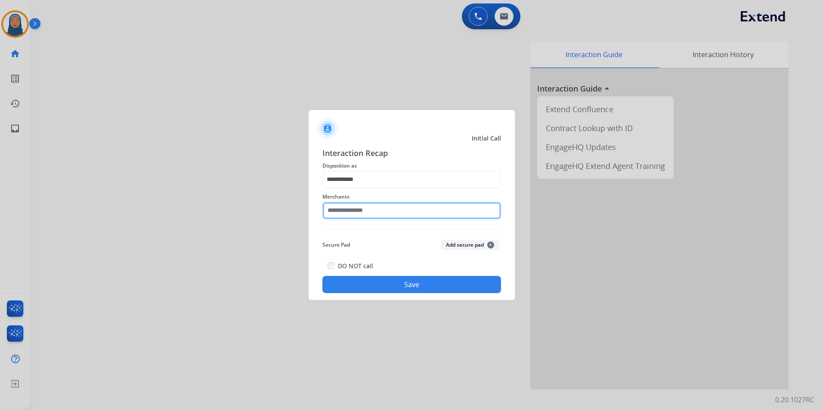
click at [373, 213] on input "text" at bounding box center [411, 210] width 179 height 17
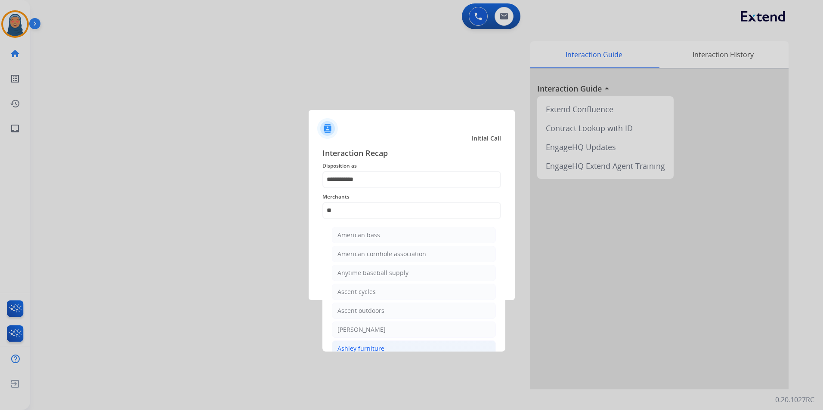
click at [373, 347] on div "Ashley furniture" at bounding box center [360, 349] width 47 height 9
type input "**********"
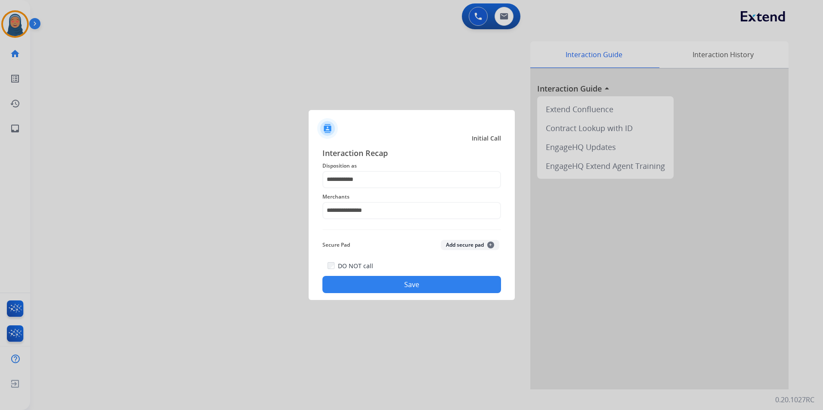
click at [393, 287] on button "Save" at bounding box center [411, 284] width 179 height 17
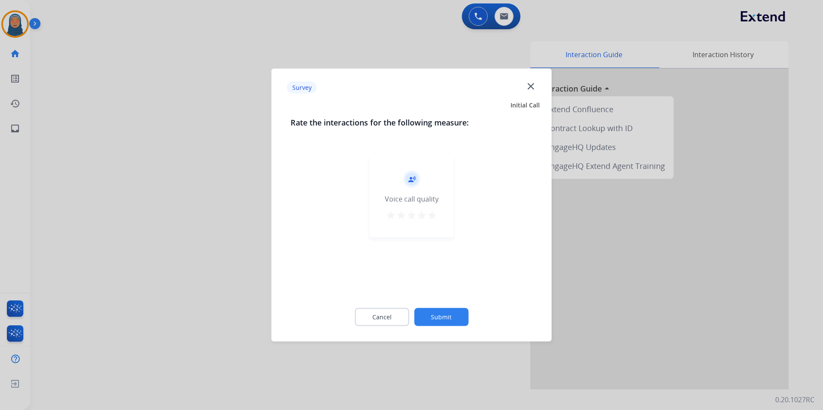
click at [448, 315] on button "Submit" at bounding box center [441, 317] width 54 height 18
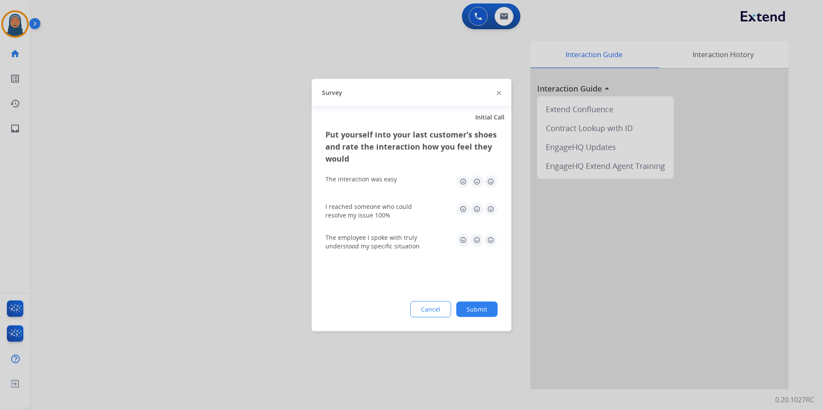
click at [478, 305] on button "Submit" at bounding box center [476, 309] width 41 height 15
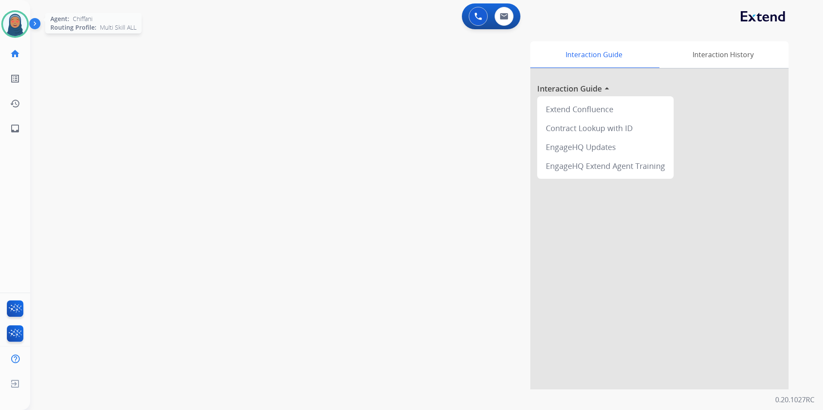
click at [15, 20] on img at bounding box center [15, 24] width 24 height 24
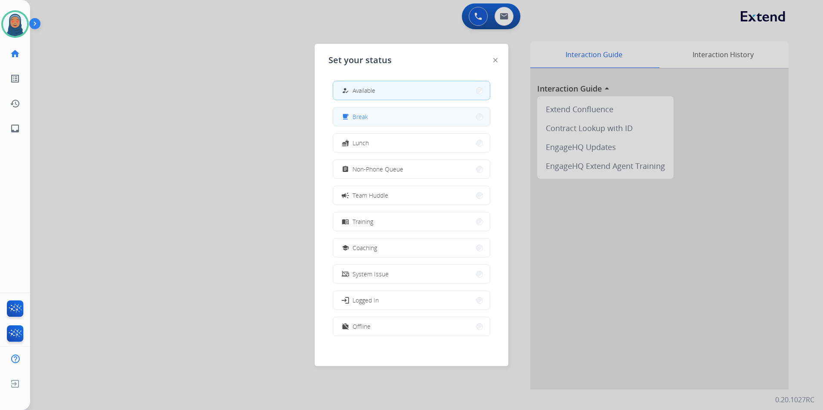
click at [389, 116] on button "free_breakfast Break" at bounding box center [411, 117] width 157 height 19
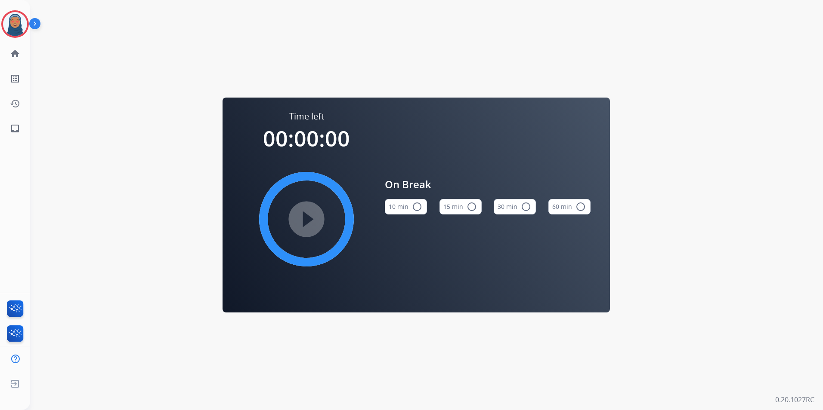
click at [470, 208] on mat-icon "radio_button_unchecked" at bounding box center [471, 207] width 10 height 10
click at [308, 215] on mat-icon "play_circle_filled" at bounding box center [306, 219] width 10 height 10
click at [19, 21] on img at bounding box center [15, 24] width 24 height 24
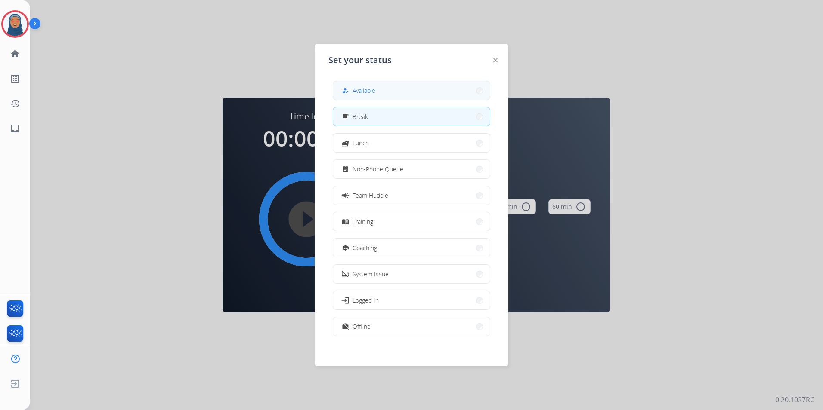
click at [377, 91] on button "how_to_reg Available" at bounding box center [411, 90] width 157 height 19
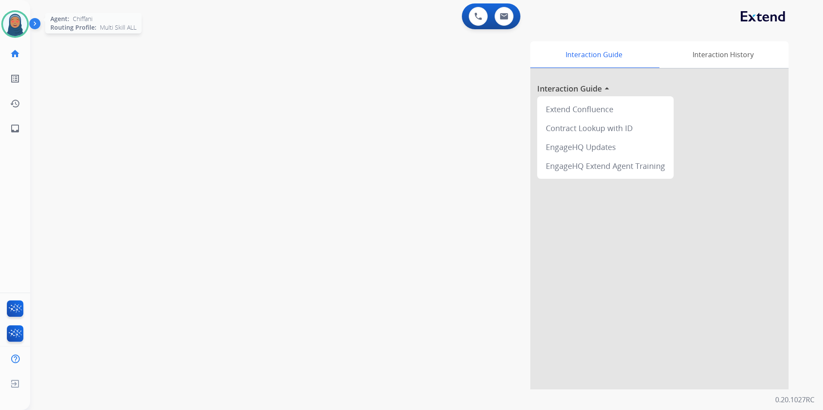
click at [11, 23] on img at bounding box center [15, 24] width 24 height 24
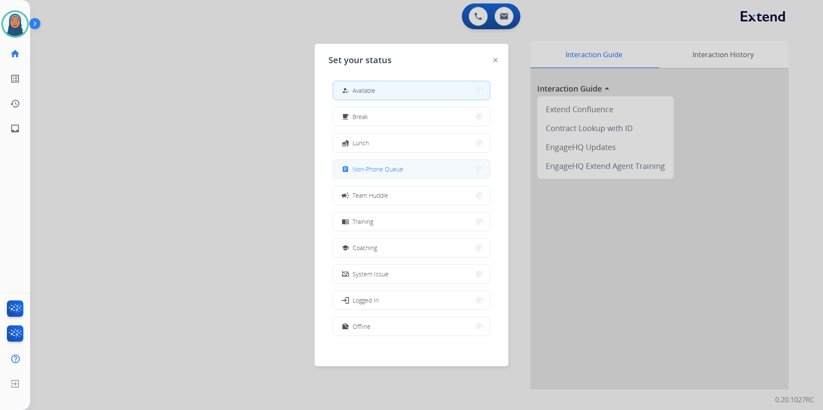
click at [410, 170] on button "assignment Non-Phone Queue" at bounding box center [411, 169] width 157 height 19
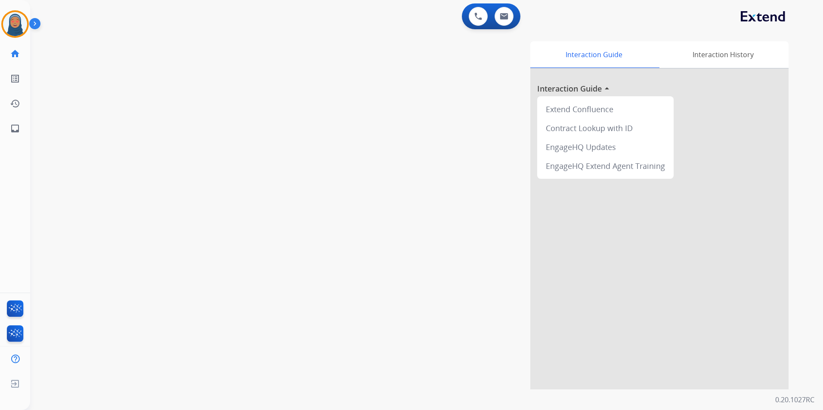
drag, startPoint x: 14, startPoint y: 25, endPoint x: 29, endPoint y: 28, distance: 15.4
click at [14, 25] on img at bounding box center [15, 24] width 24 height 24
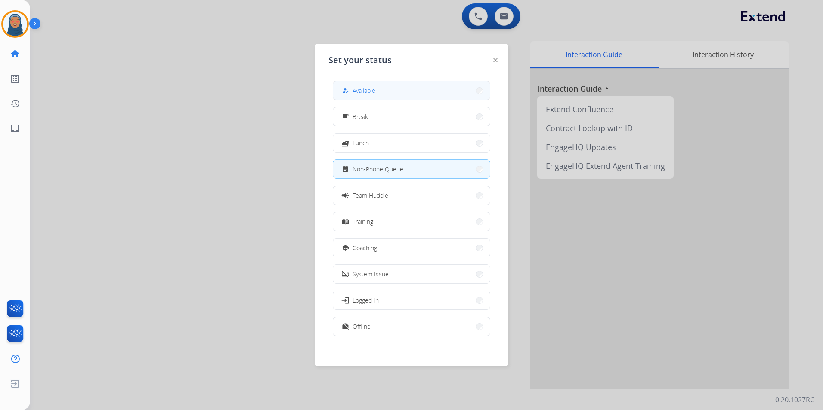
click at [354, 87] on div "how_to_reg Available" at bounding box center [357, 91] width 35 height 10
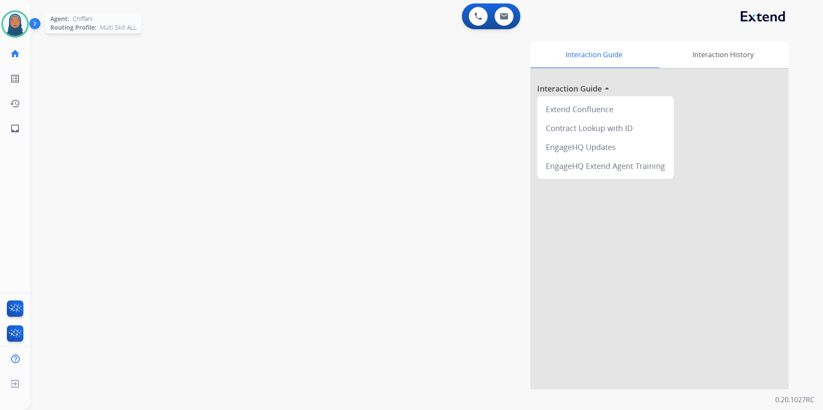
click at [14, 19] on img at bounding box center [15, 24] width 24 height 24
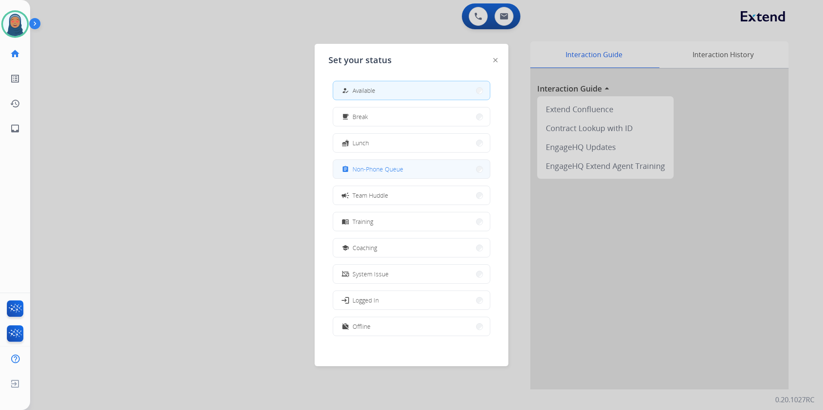
click at [398, 173] on span "Non-Phone Queue" at bounding box center [377, 169] width 51 height 9
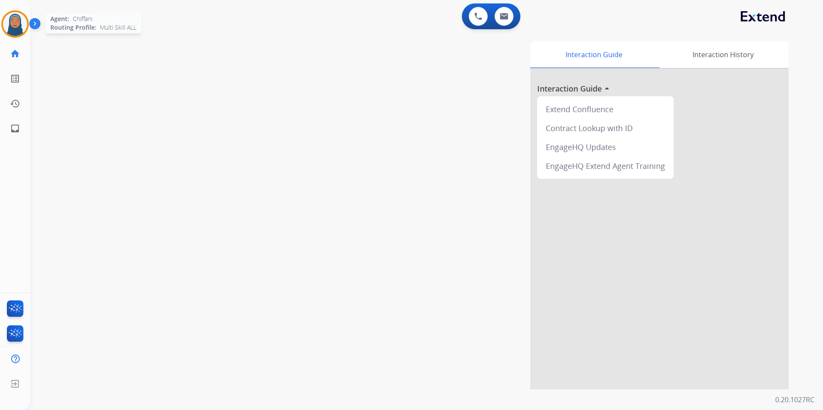
click at [22, 23] on img at bounding box center [15, 24] width 24 height 24
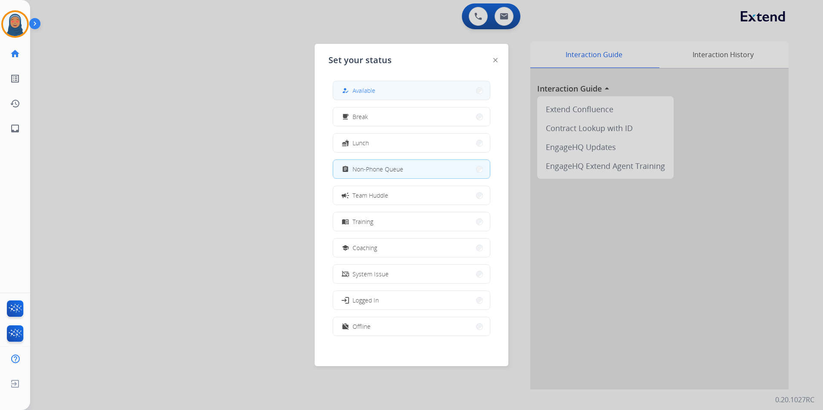
click at [353, 91] on div "how_to_reg Available" at bounding box center [357, 91] width 35 height 10
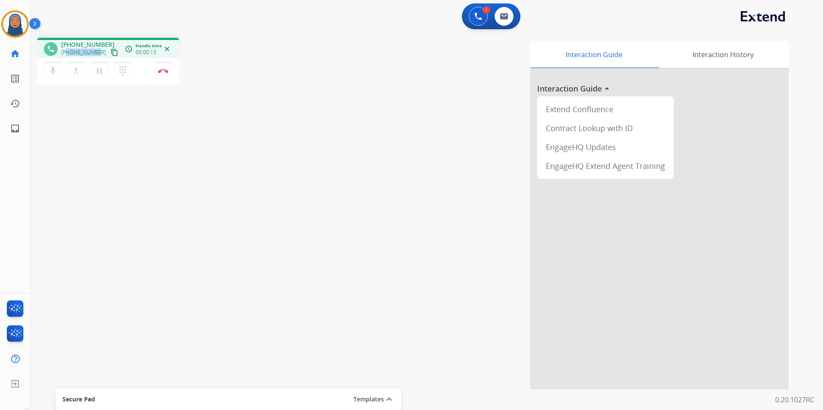
drag, startPoint x: 97, startPoint y: 50, endPoint x: 67, endPoint y: 56, distance: 30.2
click at [67, 56] on div "+19046866949 content_copy" at bounding box center [90, 52] width 59 height 10
copy span "9046866949"
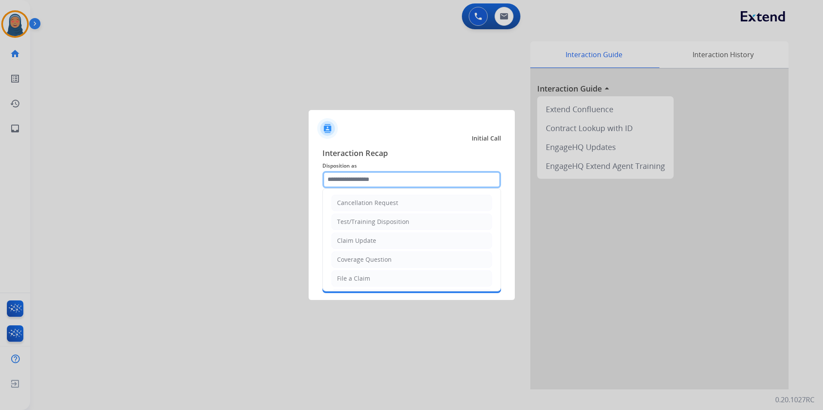
click at [375, 181] on input "text" at bounding box center [411, 179] width 179 height 17
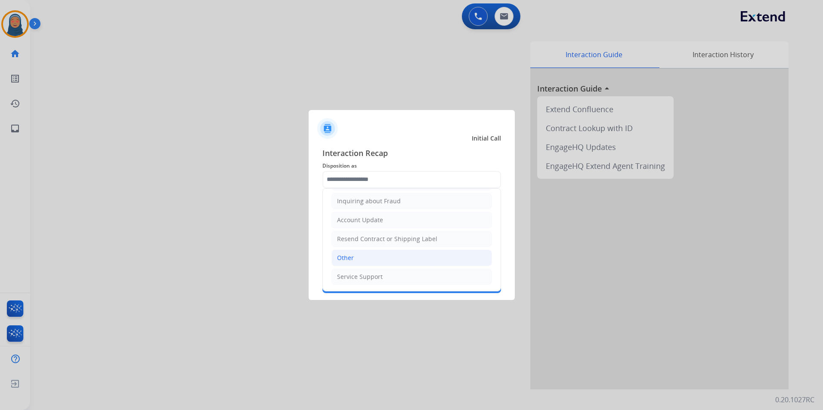
drag, startPoint x: 351, startPoint y: 262, endPoint x: 355, endPoint y: 241, distance: 21.0
click at [351, 261] on div "Other" at bounding box center [345, 258] width 17 height 9
type input "*****"
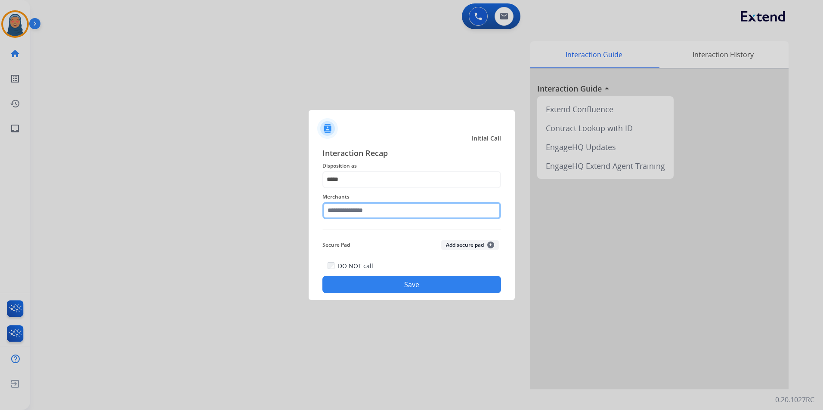
click at [364, 209] on input "text" at bounding box center [411, 210] width 179 height 17
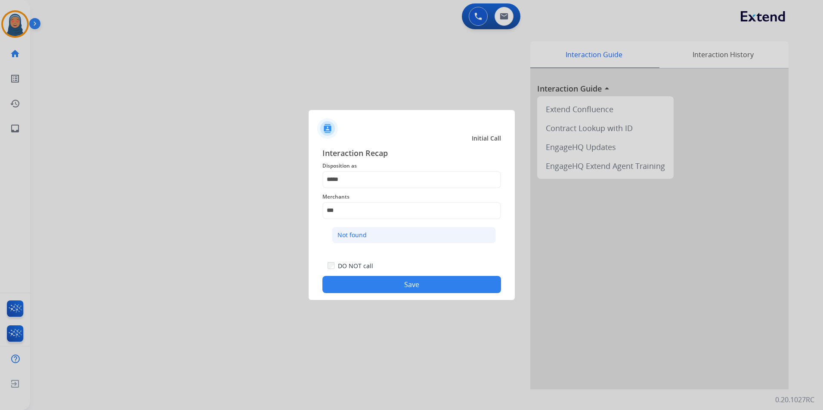
click at [347, 236] on div "Not found" at bounding box center [351, 235] width 29 height 9
type input "*********"
click at [446, 290] on button "Save" at bounding box center [411, 284] width 179 height 17
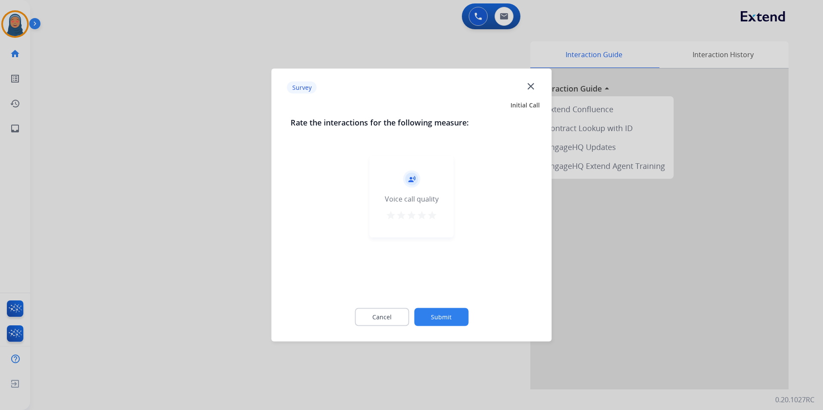
click at [433, 314] on button "Submit" at bounding box center [441, 317] width 54 height 18
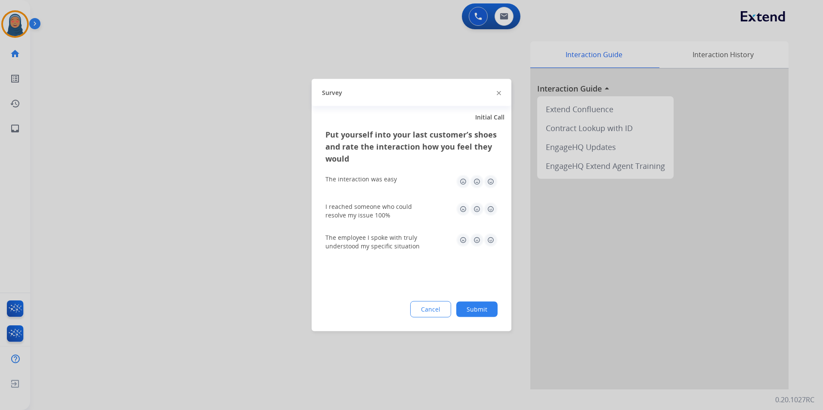
click at [471, 312] on button "Submit" at bounding box center [476, 309] width 41 height 15
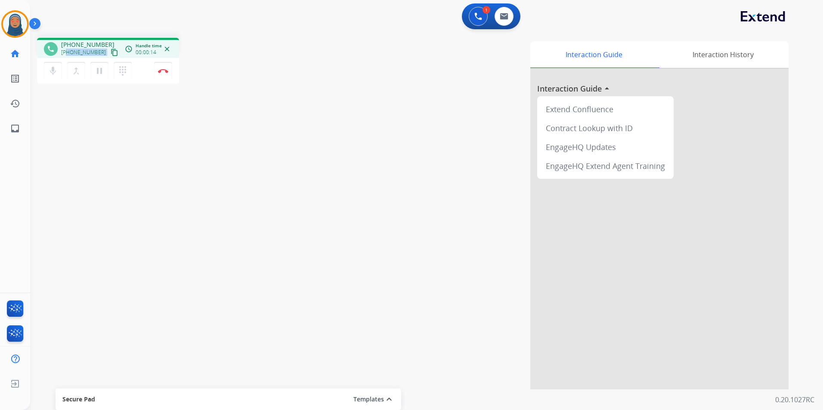
drag, startPoint x: 98, startPoint y: 53, endPoint x: 68, endPoint y: 54, distance: 30.6
click at [68, 54] on div "+16317938872 content_copy" at bounding box center [90, 52] width 59 height 10
copy div "6317938872 content_copy access_time Call metrics Queue 00:10 Hold 00:00 Talk 00…"
click at [160, 68] on button "Disconnect" at bounding box center [163, 71] width 18 height 18
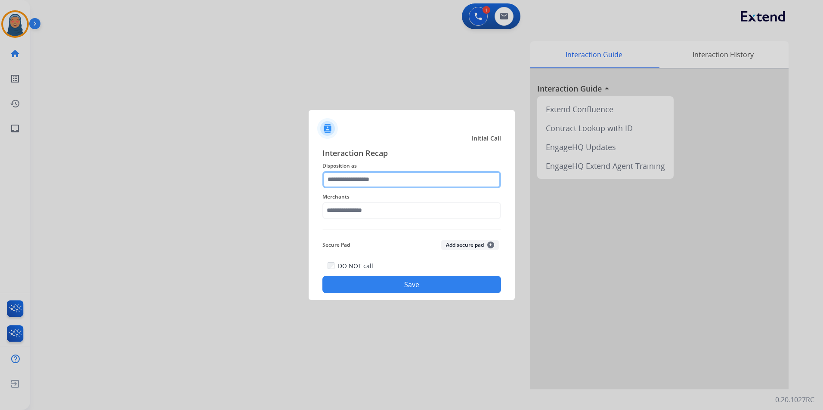
click at [346, 174] on input "text" at bounding box center [411, 179] width 179 height 17
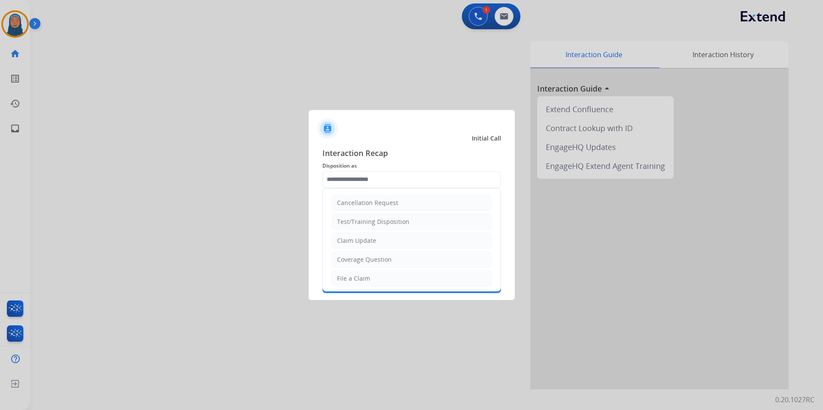
drag, startPoint x: 336, startPoint y: 280, endPoint x: 349, endPoint y: 259, distance: 24.9
click at [336, 279] on li "File a Claim" at bounding box center [411, 279] width 160 height 16
type input "**********"
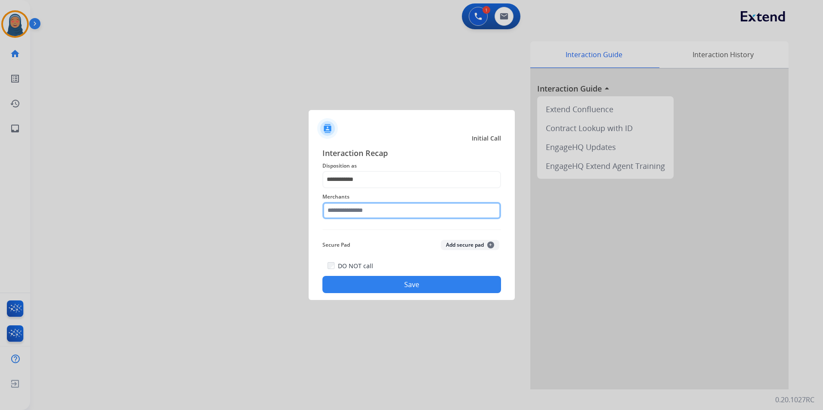
click at [370, 210] on input "text" at bounding box center [411, 210] width 179 height 17
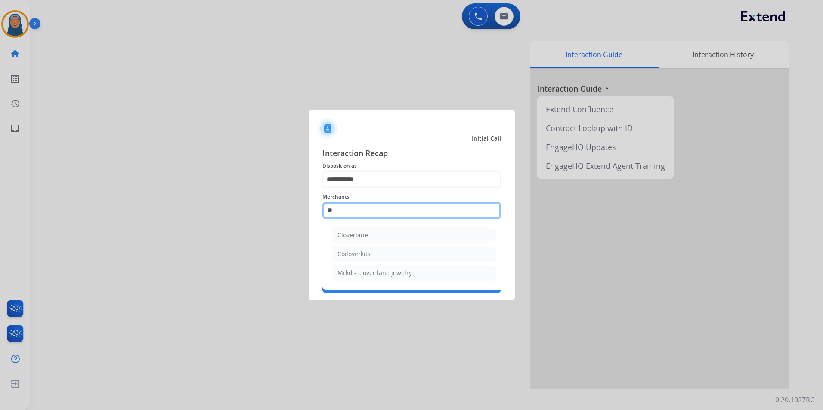
type input "*"
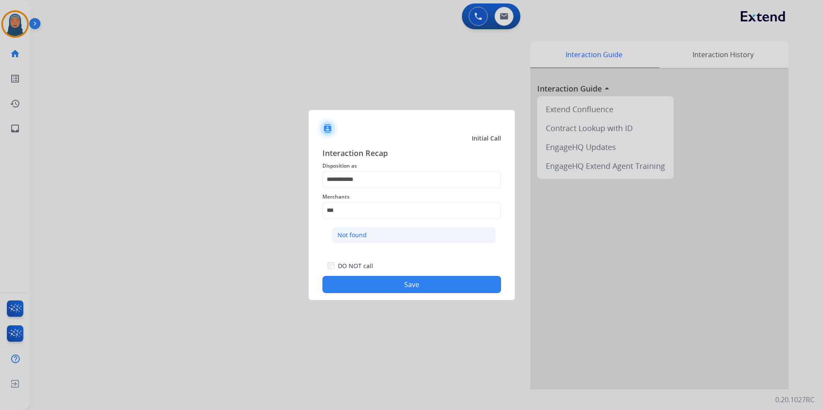
click at [377, 233] on li "Not found" at bounding box center [414, 235] width 164 height 16
type input "*********"
drag, startPoint x: 396, startPoint y: 294, endPoint x: 402, endPoint y: 288, distance: 7.9
click at [399, 293] on div "**********" at bounding box center [411, 220] width 206 height 160
click at [403, 287] on button "Save" at bounding box center [411, 284] width 179 height 17
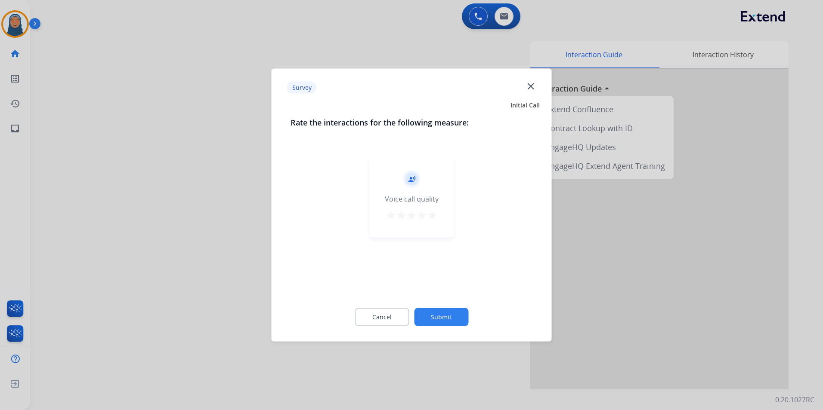
click at [426, 310] on button "Submit" at bounding box center [441, 317] width 54 height 18
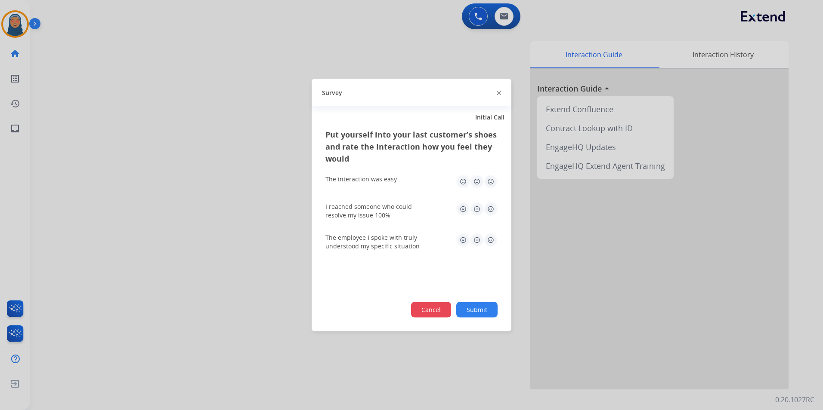
click at [451, 307] on div "Cancel Submit" at bounding box center [411, 309] width 172 height 15
click at [466, 305] on button "Submit" at bounding box center [476, 309] width 41 height 15
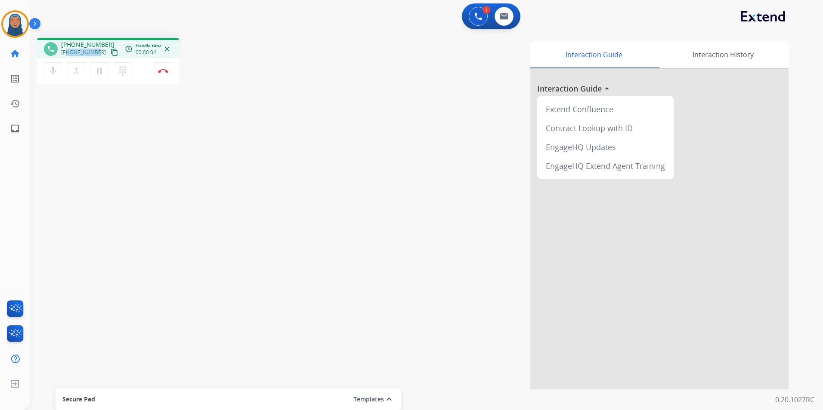
drag, startPoint x: 97, startPoint y: 56, endPoint x: 67, endPoint y: 55, distance: 30.6
click at [67, 55] on div "+13176057562 content_copy" at bounding box center [90, 52] width 59 height 10
copy span "3176057562"
click at [102, 71] on mat-icon "pause" at bounding box center [99, 71] width 10 height 10
click at [56, 71] on mat-icon "mic" at bounding box center [53, 71] width 10 height 10
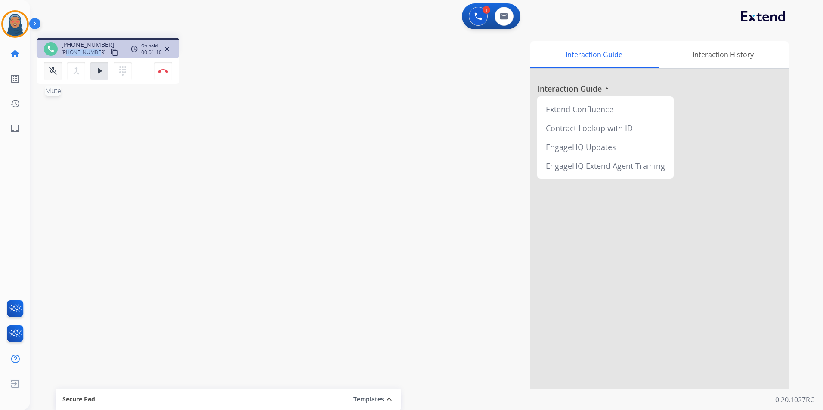
click at [49, 71] on mat-icon "mic_off" at bounding box center [53, 71] width 10 height 10
click at [102, 72] on mat-icon "play_arrow" at bounding box center [99, 71] width 10 height 10
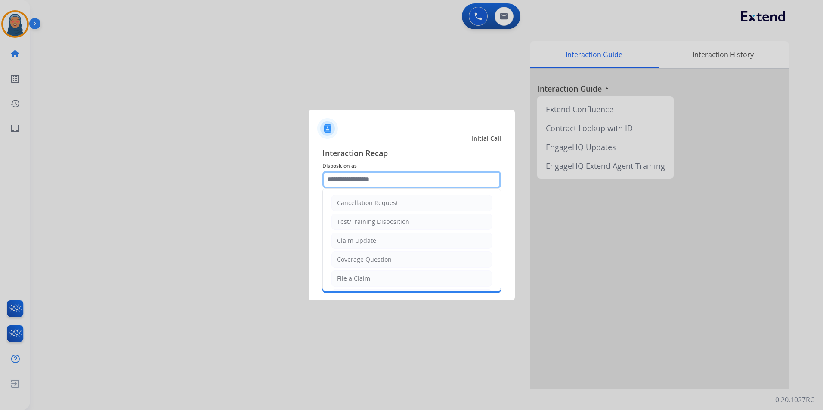
click at [335, 187] on input "text" at bounding box center [411, 179] width 179 height 17
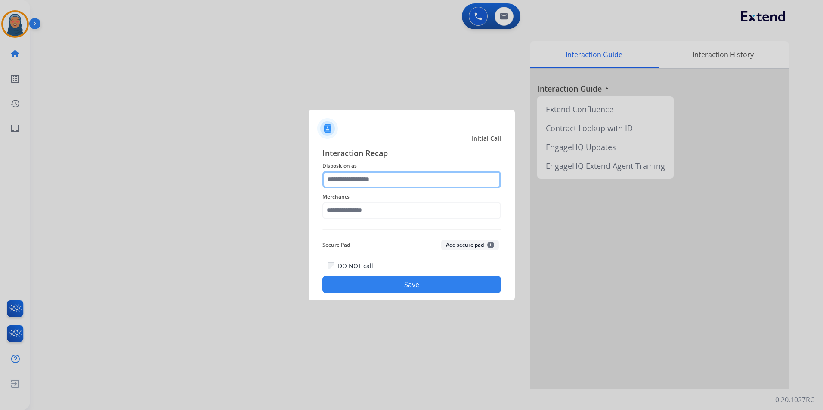
click at [342, 183] on input "text" at bounding box center [411, 179] width 179 height 17
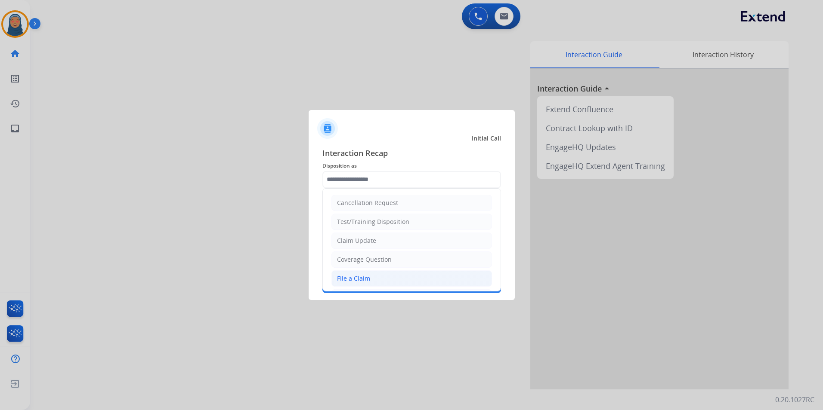
click at [343, 277] on div "File a Claim" at bounding box center [353, 278] width 33 height 9
type input "**********"
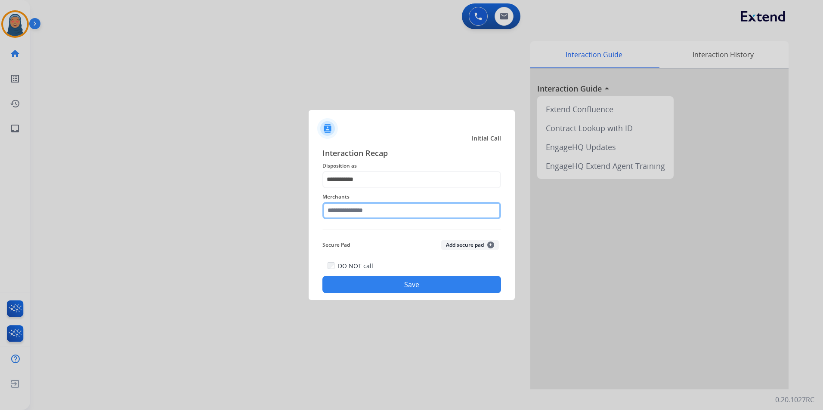
click at [359, 204] on input "text" at bounding box center [411, 210] width 179 height 17
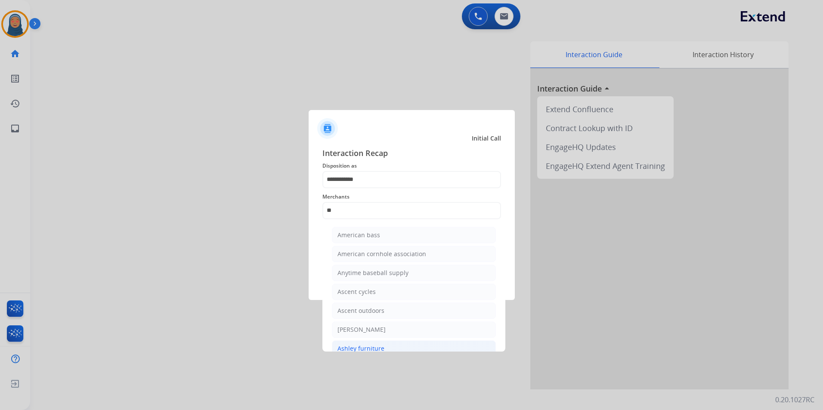
drag, startPoint x: 363, startPoint y: 343, endPoint x: 374, endPoint y: 332, distance: 15.2
click at [363, 342] on li "Ashley furniture" at bounding box center [414, 349] width 164 height 16
type input "**********"
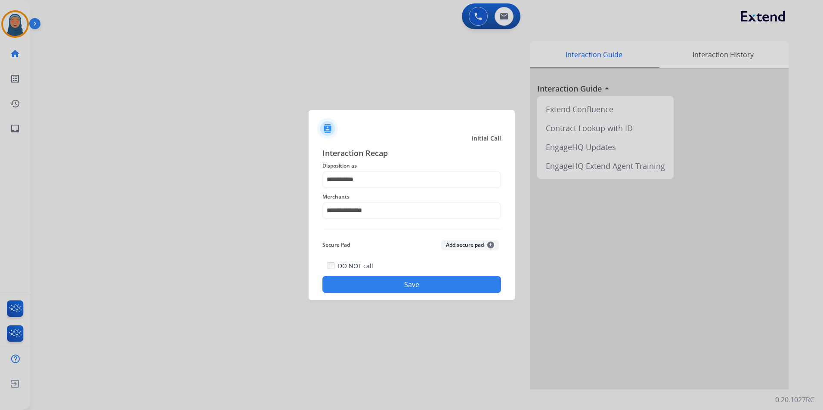
click at [429, 284] on button "Save" at bounding box center [411, 284] width 179 height 17
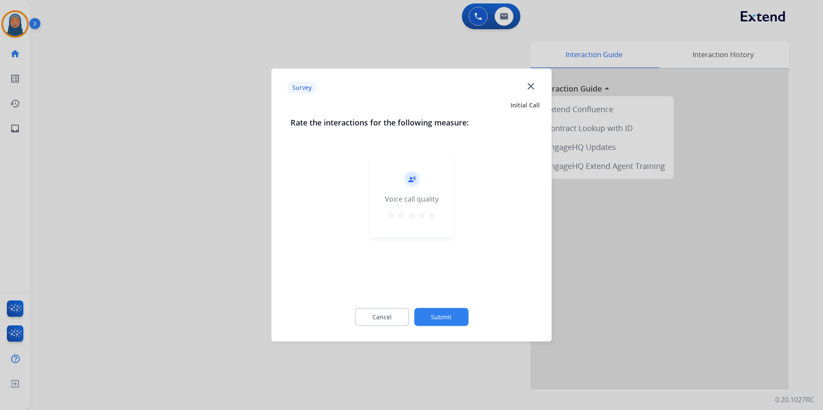
click at [453, 322] on button "Submit" at bounding box center [441, 317] width 54 height 18
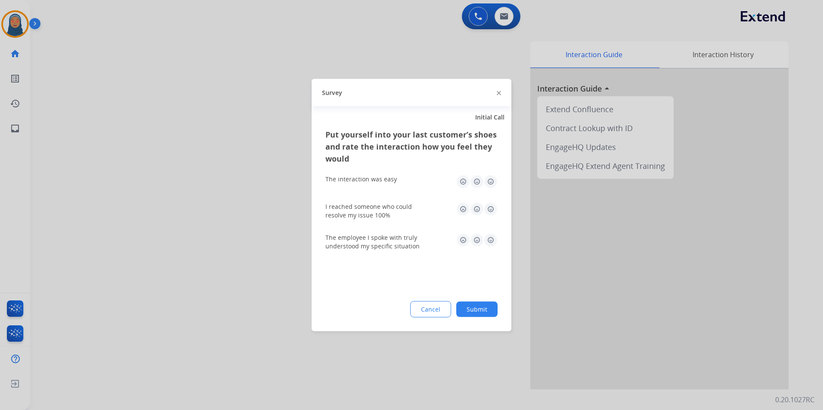
click at [484, 312] on button "Submit" at bounding box center [476, 309] width 41 height 15
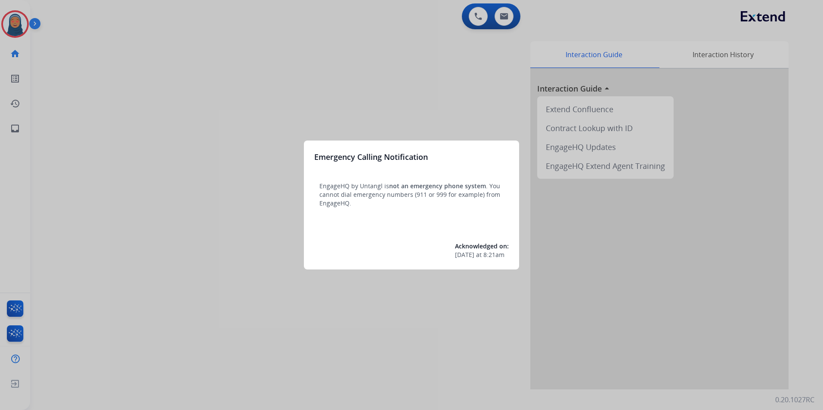
click at [21, 30] on div at bounding box center [411, 205] width 823 height 410
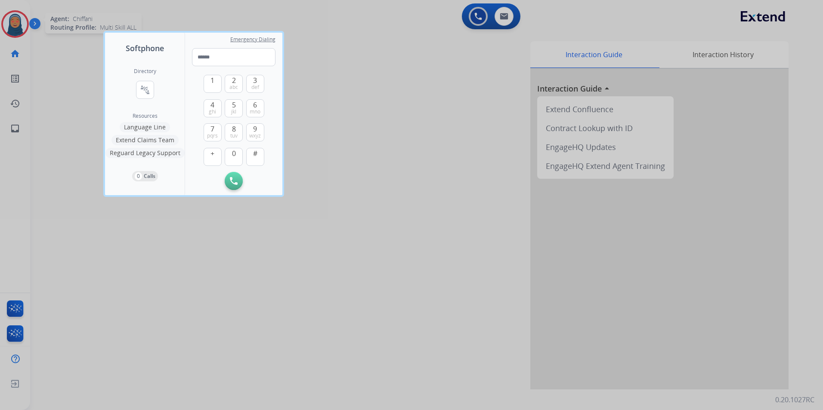
drag, startPoint x: 13, startPoint y: 25, endPoint x: 18, endPoint y: 30, distance: 6.7
click at [18, 30] on div at bounding box center [411, 205] width 823 height 410
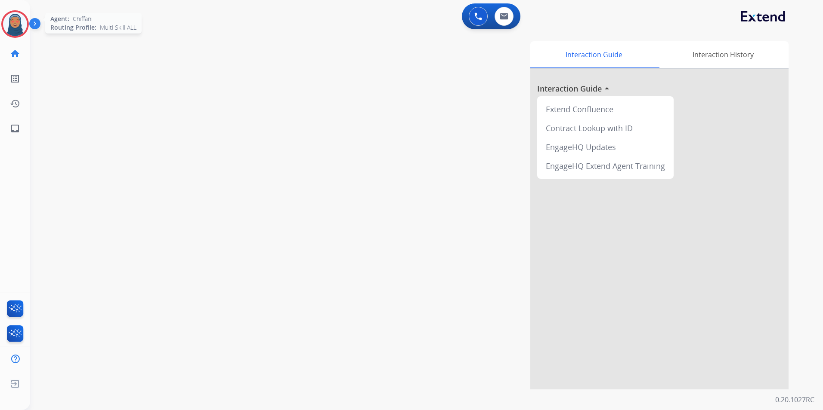
click at [18, 30] on img at bounding box center [15, 24] width 24 height 24
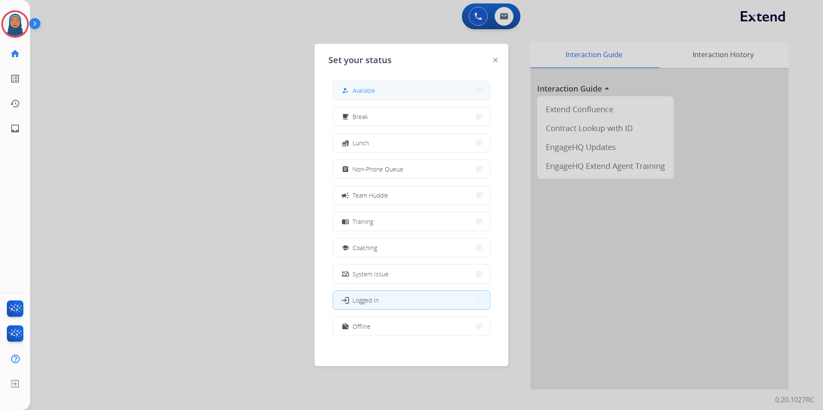
click at [400, 90] on button "how_to_reg Available" at bounding box center [411, 90] width 157 height 19
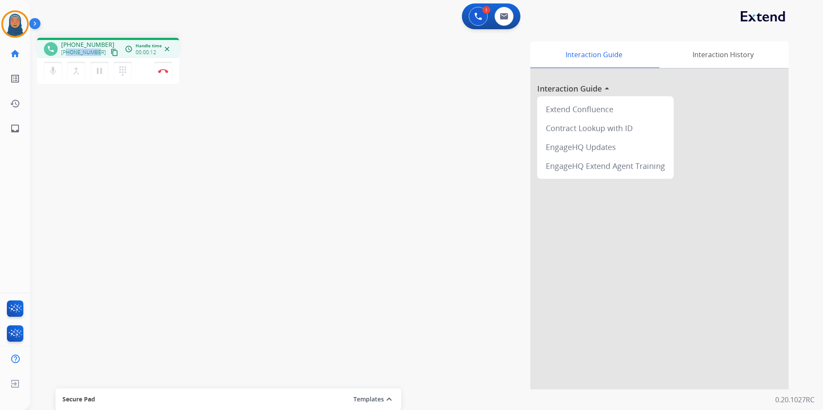
drag, startPoint x: 96, startPoint y: 54, endPoint x: 66, endPoint y: 56, distance: 29.8
click at [66, 56] on div "+13014121721 content_copy" at bounding box center [90, 52] width 59 height 10
copy span "3014121721"
drag, startPoint x: 100, startPoint y: 73, endPoint x: 86, endPoint y: 73, distance: 14.2
click at [100, 73] on mat-icon "pause" at bounding box center [99, 71] width 10 height 10
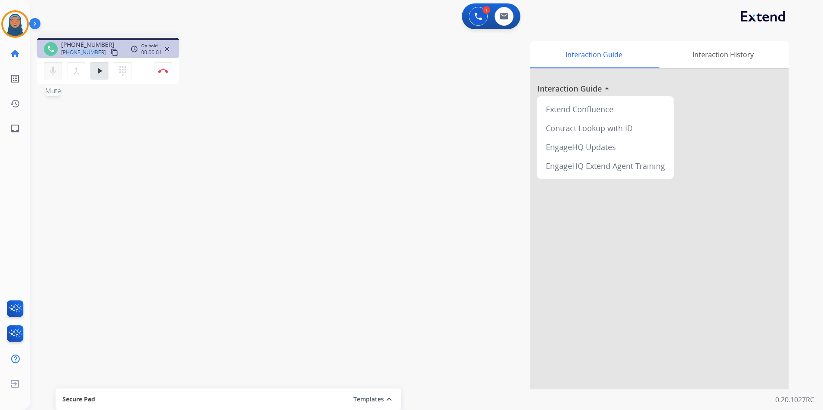
click at [49, 73] on mat-icon "mic" at bounding box center [53, 71] width 10 height 10
drag, startPoint x: 54, startPoint y: 74, endPoint x: 66, endPoint y: 75, distance: 12.5
click at [54, 75] on mat-icon "mic_off" at bounding box center [53, 71] width 10 height 10
click at [104, 72] on mat-icon "play_arrow" at bounding box center [99, 71] width 10 height 10
drag, startPoint x: 50, startPoint y: 72, endPoint x: 79, endPoint y: 84, distance: 31.4
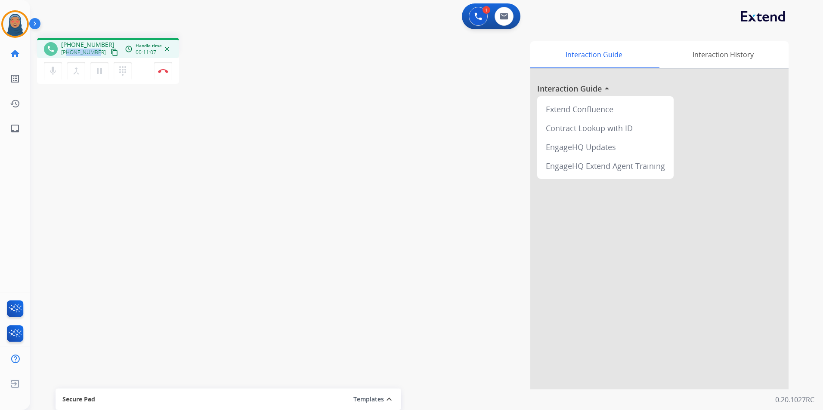
click at [50, 72] on mat-icon "mic" at bounding box center [53, 71] width 10 height 10
click at [101, 78] on button "pause Hold" at bounding box center [99, 71] width 18 height 18
click at [101, 77] on button "play_arrow Hold" at bounding box center [99, 71] width 18 height 18
click at [99, 71] on mat-icon "pause" at bounding box center [99, 71] width 10 height 10
click at [55, 71] on mat-icon "mic_off" at bounding box center [53, 71] width 10 height 10
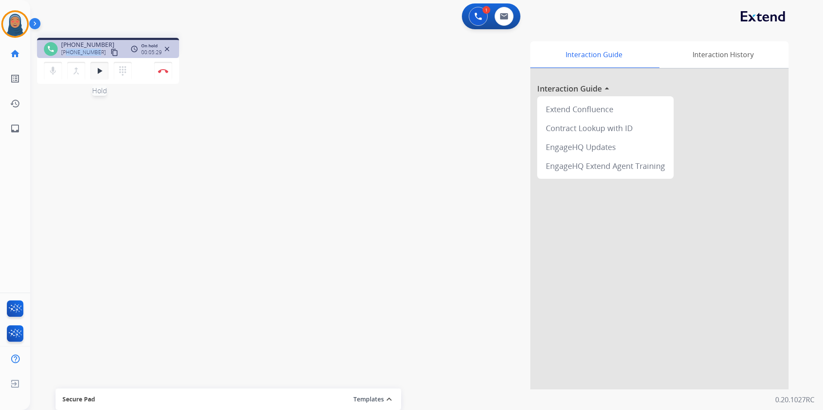
click at [106, 68] on button "play_arrow Hold" at bounding box center [99, 71] width 18 height 18
drag, startPoint x: 275, startPoint y: 179, endPoint x: 284, endPoint y: 187, distance: 12.5
click at [275, 179] on div "phone +13014121721 +13014121721 content_copy access_time Call metrics Queue 00:…" at bounding box center [416, 210] width 772 height 359
click at [425, 177] on div "Interaction Guide Interaction History Interaction Guide arrow_drop_up Extend Co…" at bounding box center [536, 215] width 504 height 349
click at [358, 146] on div "Interaction Guide Interaction History Interaction Guide arrow_drop_up Extend Co…" at bounding box center [536, 215] width 504 height 349
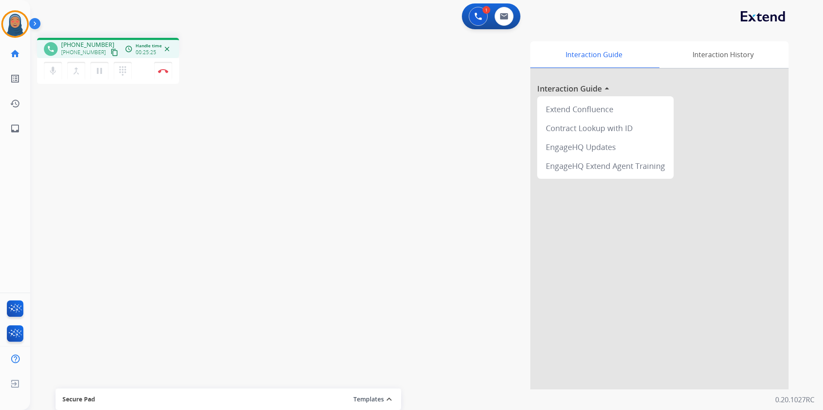
click at [487, 135] on div "Interaction Guide Interaction History Interaction Guide arrow_drop_up Extend Co…" at bounding box center [536, 215] width 504 height 349
click at [454, 153] on div "Interaction Guide Interaction History Interaction Guide arrow_drop_up Extend Co…" at bounding box center [536, 215] width 504 height 349
click at [426, 247] on div "Interaction Guide Interaction History Interaction Guide arrow_drop_up Extend Co…" at bounding box center [536, 215] width 504 height 349
click at [414, 114] on div "Interaction Guide Interaction History Interaction Guide arrow_drop_up Extend Co…" at bounding box center [536, 215] width 504 height 349
click at [378, 188] on div "Interaction Guide Interaction History Interaction Guide arrow_drop_up Extend Co…" at bounding box center [536, 215] width 504 height 349
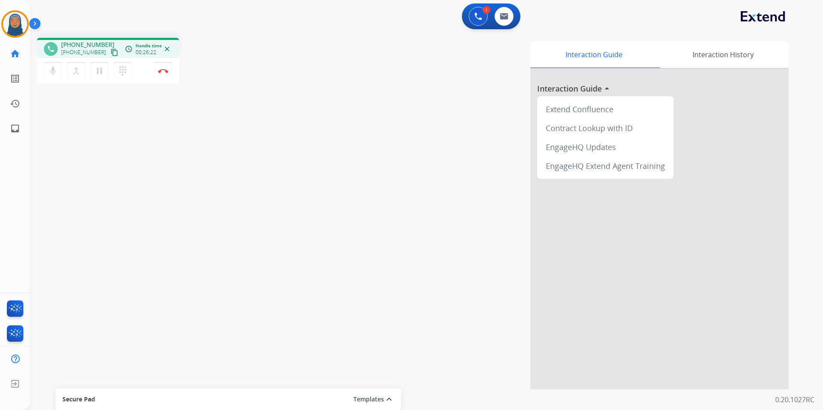
click at [356, 259] on div "Interaction Guide Interaction History Interaction Guide arrow_drop_up Extend Co…" at bounding box center [536, 215] width 504 height 349
click at [243, 176] on div "phone +13014121721 +13014121721 content_copy access_time Call metrics Queue 00:…" at bounding box center [416, 210] width 772 height 359
click at [383, 397] on button "Templates" at bounding box center [368, 400] width 31 height 10
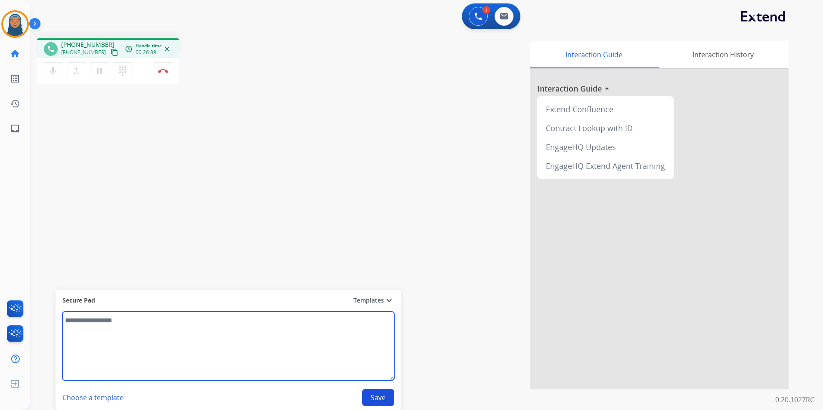
click at [316, 373] on textarea at bounding box center [228, 346] width 332 height 69
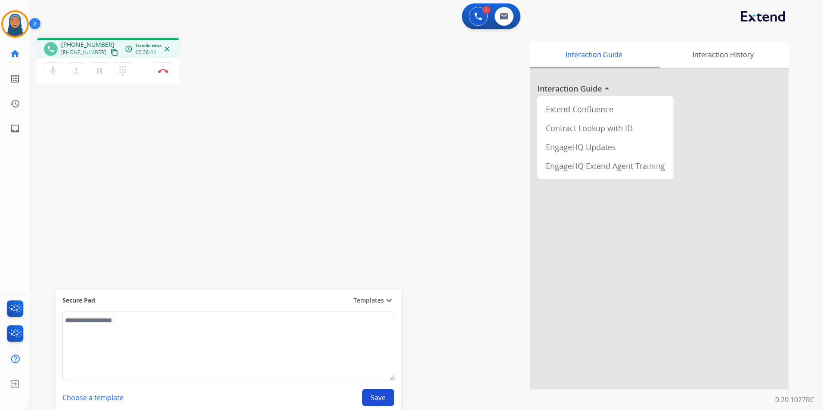
click at [381, 301] on button "Templates" at bounding box center [368, 301] width 31 height 10
click at [324, 73] on div "Interaction Guide Interaction History Interaction Guide arrow_drop_up Extend Co…" at bounding box center [536, 215] width 504 height 349
click at [422, 212] on div "Interaction Guide Interaction History Interaction Guide arrow_drop_up Extend Co…" at bounding box center [536, 215] width 504 height 349
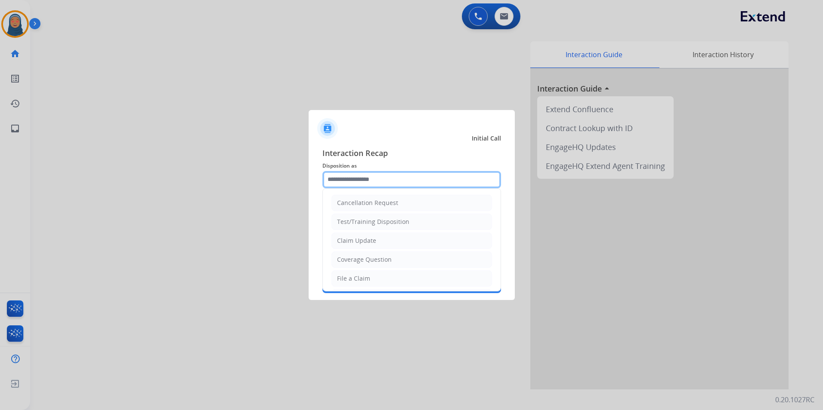
click at [391, 184] on input "text" at bounding box center [411, 179] width 179 height 17
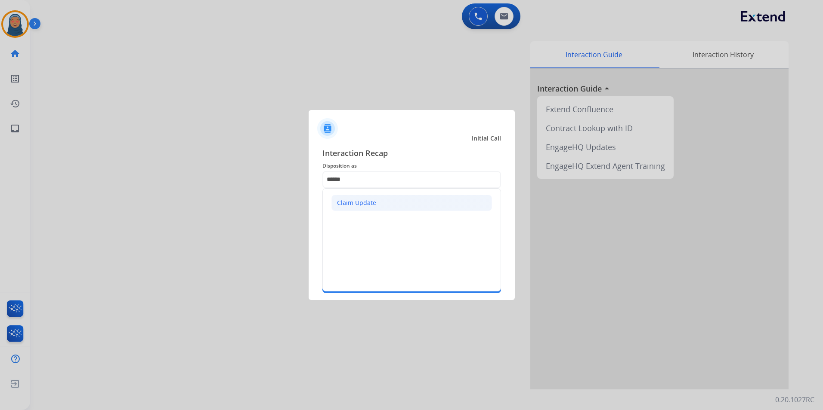
click at [423, 204] on li "Claim Update" at bounding box center [411, 203] width 160 height 16
type input "**********"
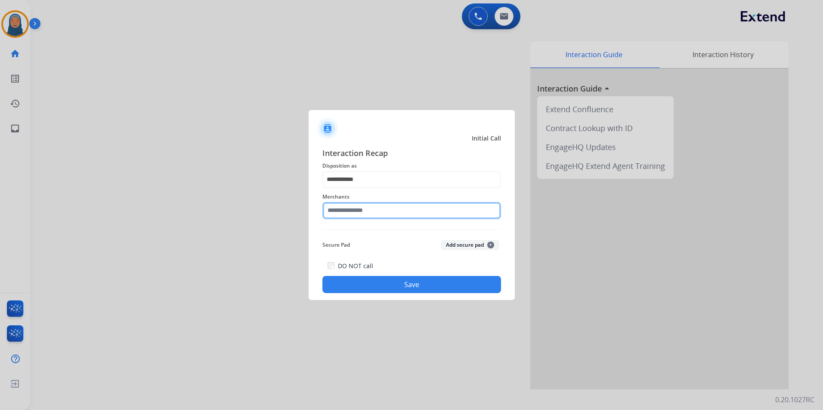
click at [420, 213] on input "text" at bounding box center [411, 210] width 179 height 17
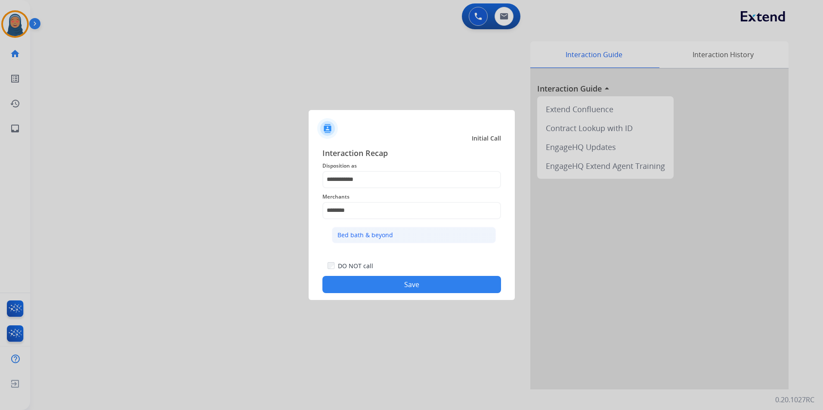
click at [429, 231] on li "Bed bath & beyond" at bounding box center [414, 235] width 164 height 16
type input "**********"
click at [430, 287] on button "Save" at bounding box center [411, 284] width 179 height 17
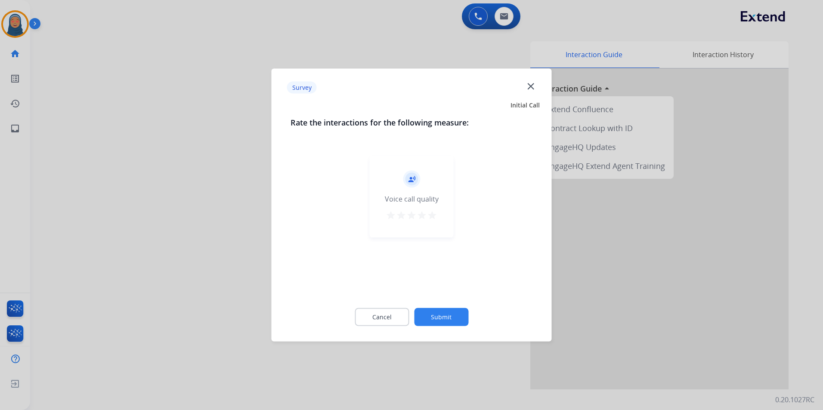
click at [431, 213] on mat-icon "star" at bounding box center [432, 215] width 10 height 10
click at [443, 313] on button "Submit" at bounding box center [441, 317] width 54 height 18
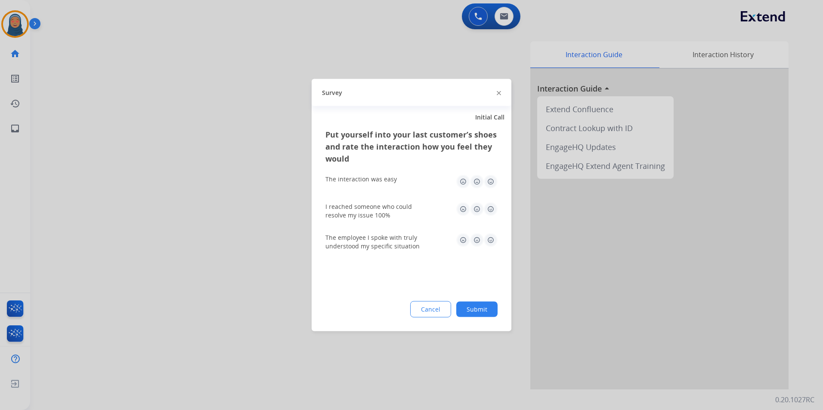
click at [494, 185] on img at bounding box center [491, 182] width 14 height 14
click at [490, 200] on div "I reached someone who could resolve my issue 100%" at bounding box center [411, 211] width 172 height 31
click at [492, 211] on img at bounding box center [491, 210] width 14 height 14
click at [491, 240] on img at bounding box center [491, 241] width 14 height 14
click at [468, 315] on button "Submit" at bounding box center [476, 309] width 41 height 15
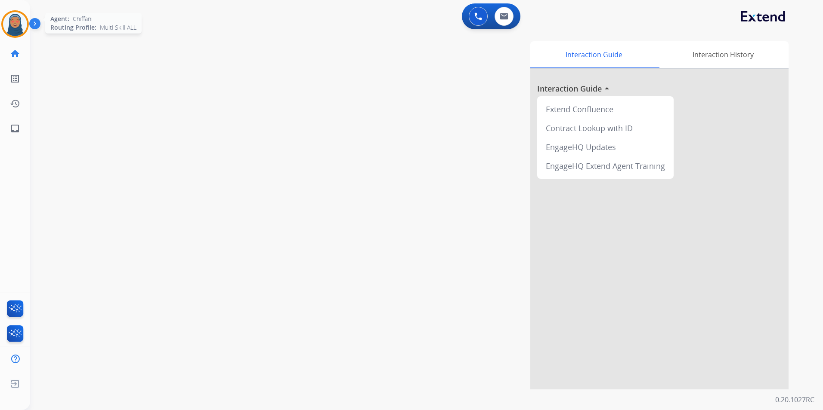
click at [13, 19] on img at bounding box center [15, 24] width 24 height 24
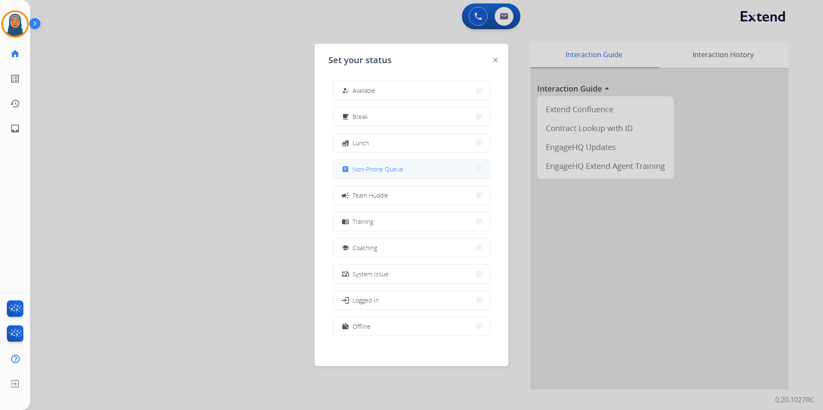
drag, startPoint x: 358, startPoint y: 167, endPoint x: 357, endPoint y: 172, distance: 5.2
click at [357, 172] on span "Non-Phone Queue" at bounding box center [377, 169] width 51 height 9
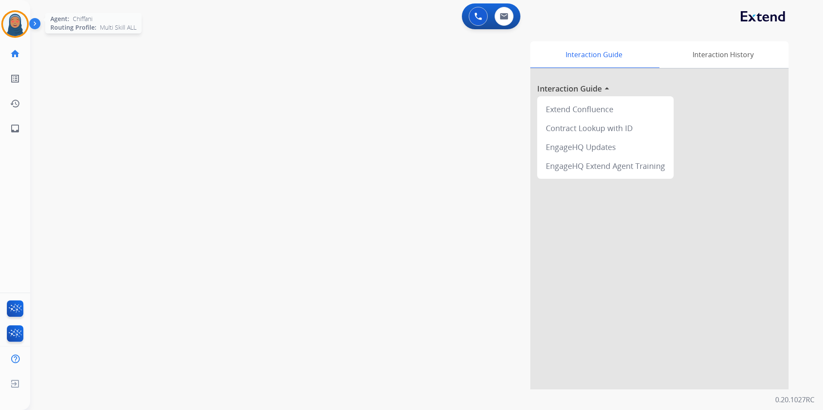
click at [3, 29] on div at bounding box center [15, 24] width 28 height 28
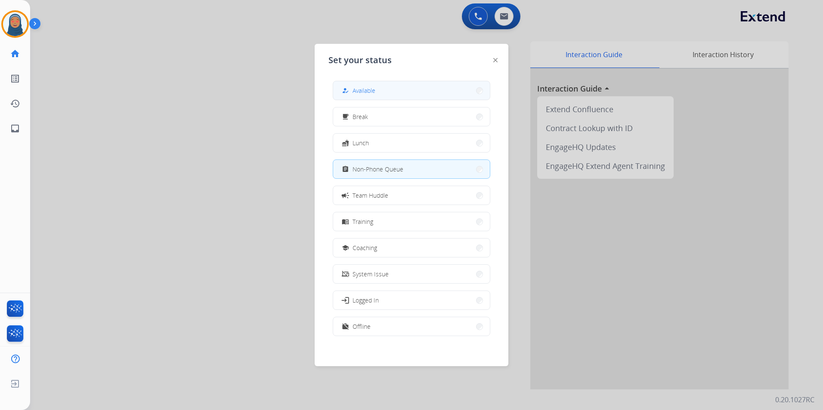
click at [382, 93] on button "how_to_reg Available" at bounding box center [411, 90] width 157 height 19
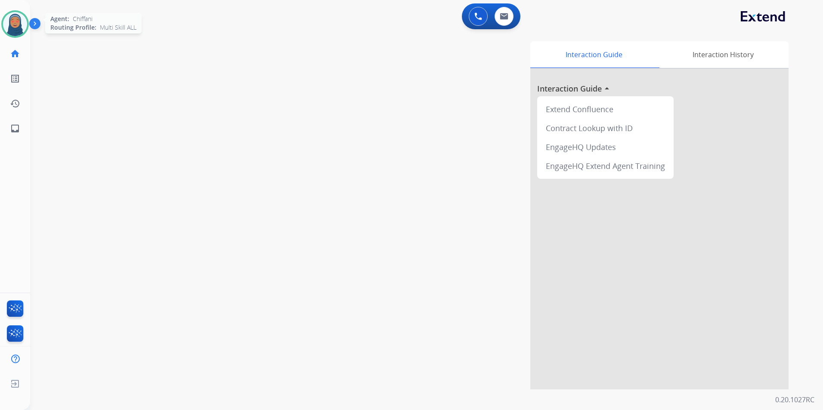
click at [12, 19] on img at bounding box center [15, 24] width 24 height 24
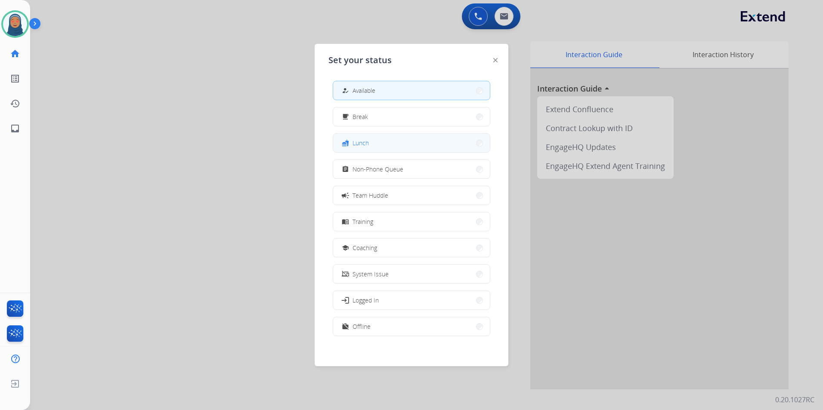
click at [386, 144] on button "fastfood Lunch" at bounding box center [411, 143] width 157 height 19
